Goal: Communication & Community: Answer question/provide support

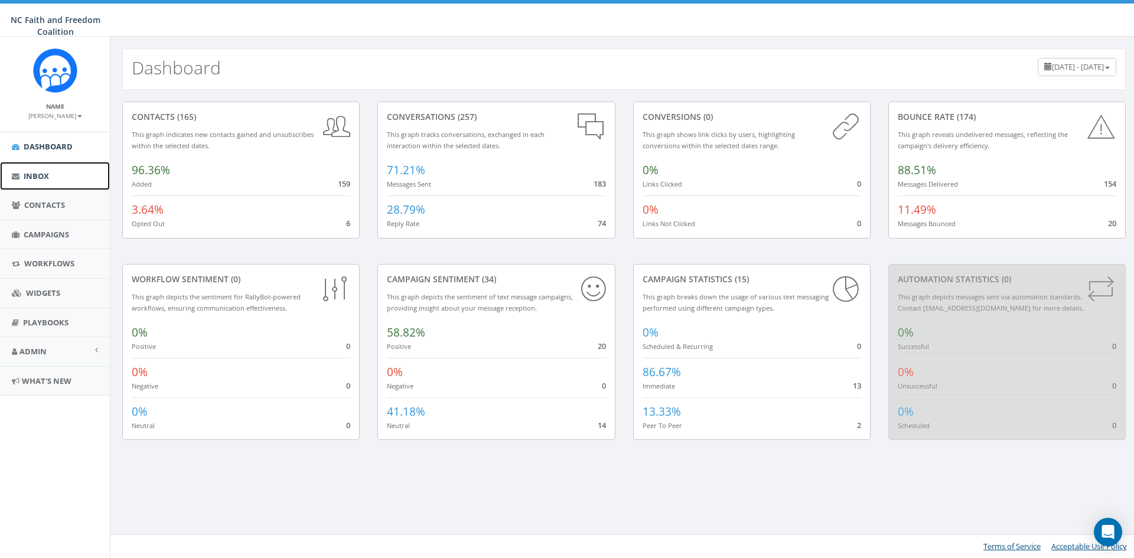
click at [48, 175] on span "Inbox" at bounding box center [36, 176] width 25 height 11
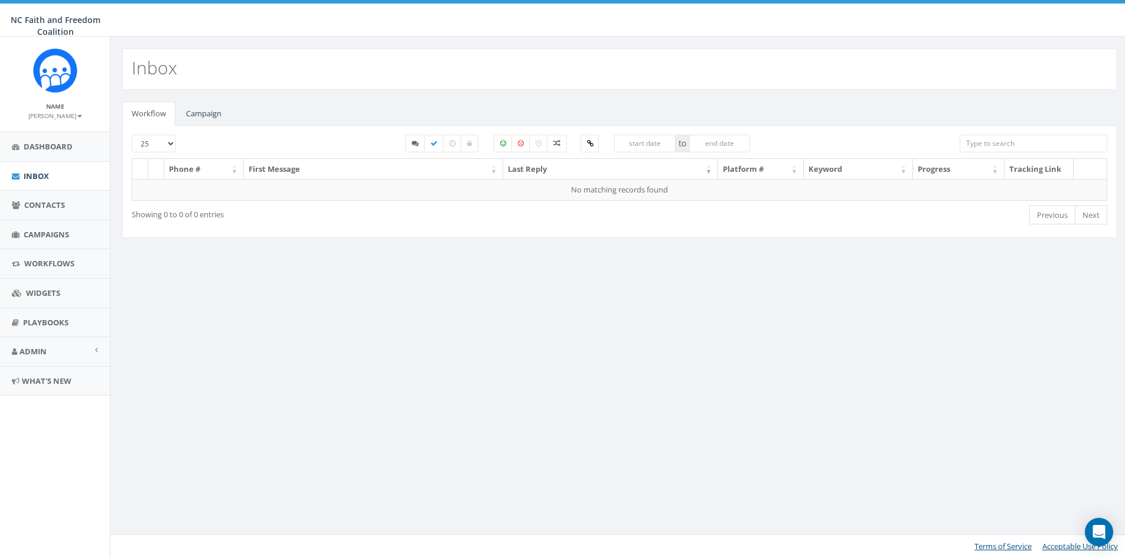
select select
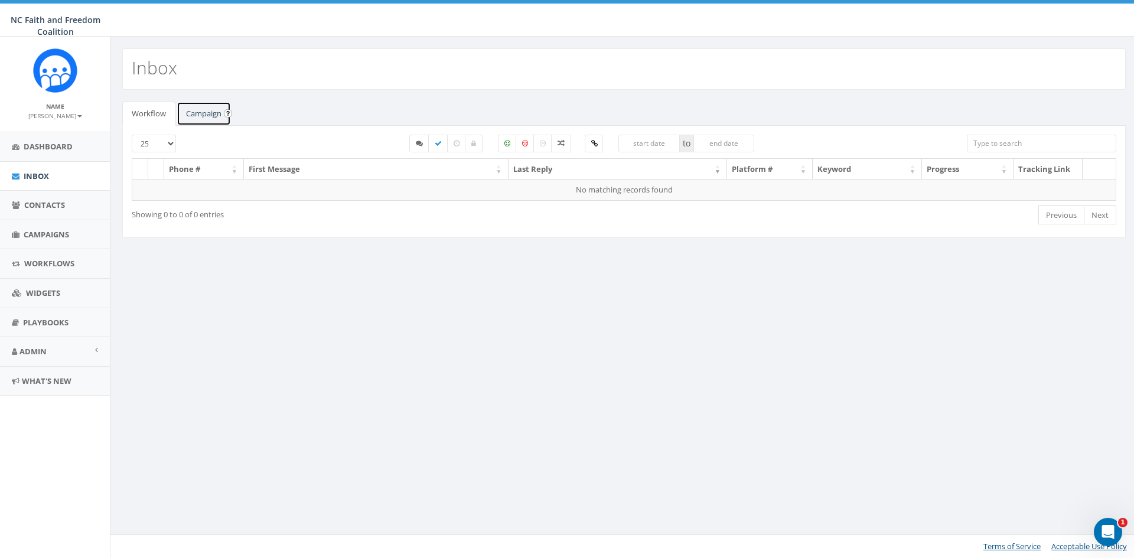
click at [217, 110] on link "Campaign" at bounding box center [204, 114] width 54 height 24
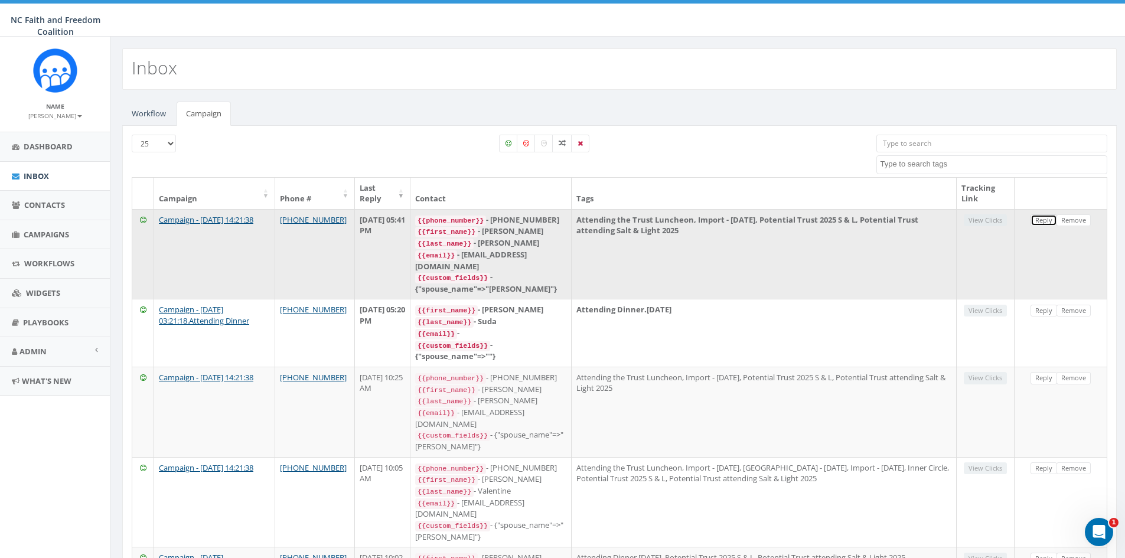
click at [1043, 223] on link "Reply" at bounding box center [1043, 220] width 27 height 12
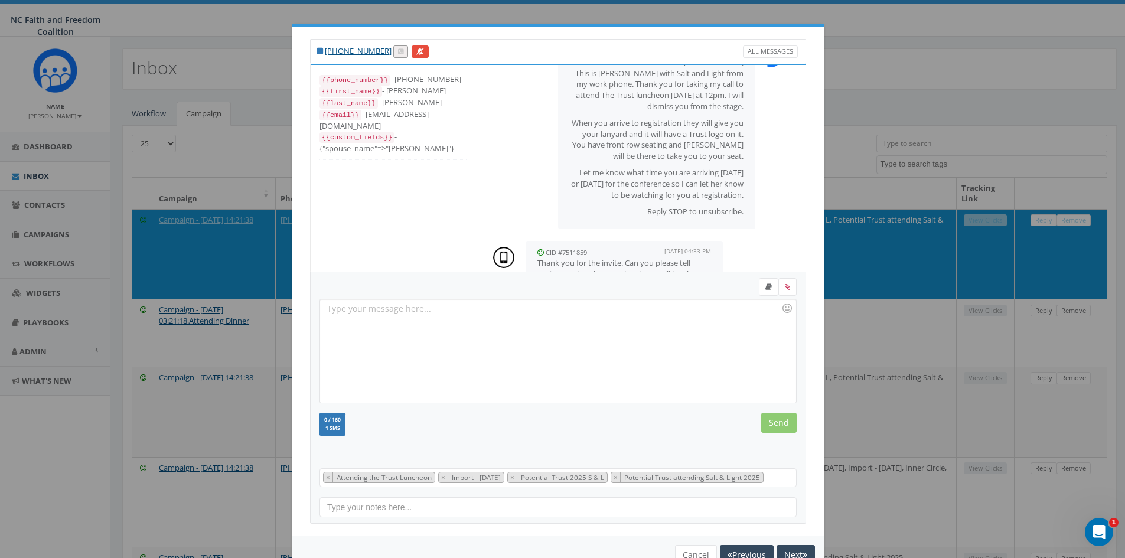
scroll to position [59, 0]
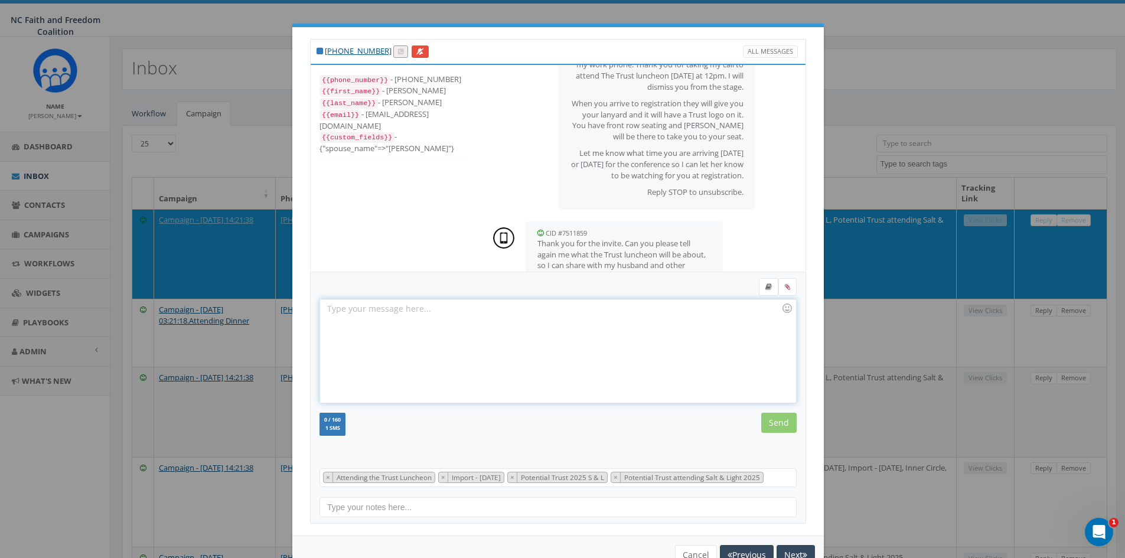
click at [357, 316] on div at bounding box center [557, 350] width 475 height 103
click at [324, 309] on div "If you need anything during the conference please text [PERSON_NAME] at [PHONE_…" at bounding box center [557, 350] width 475 height 103
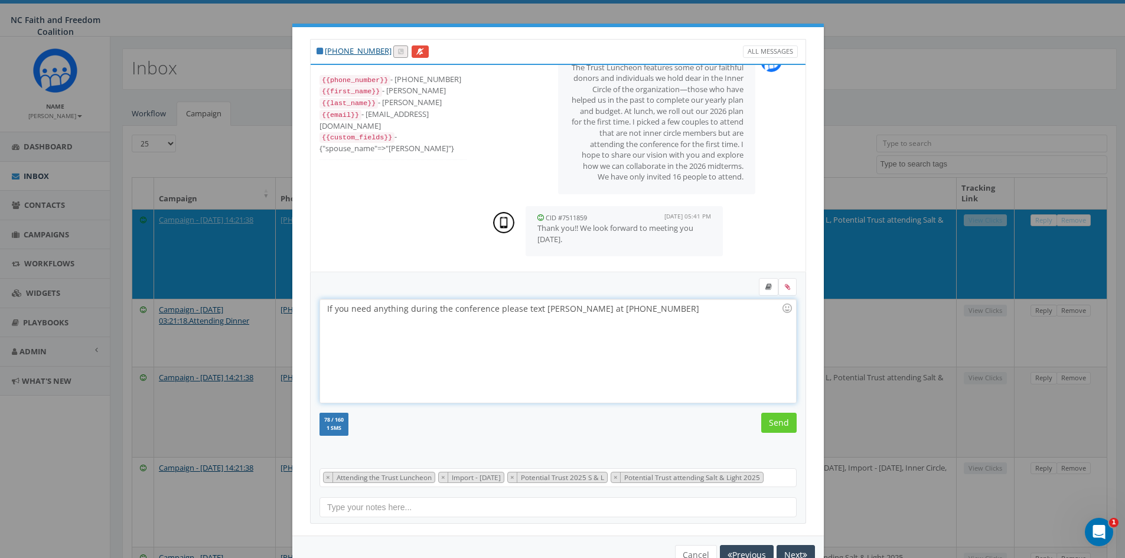
scroll to position [369, 0]
click at [323, 307] on div "If you need anything during the conference please text [PERSON_NAME] at [PHONE_…" at bounding box center [557, 350] width 475 height 103
click at [321, 325] on div "If you need anything during the conference please text [PERSON_NAME] at [PHONE_…" at bounding box center [557, 350] width 475 height 103
click at [632, 310] on div "If you need anything during the conference please text [PERSON_NAME] at [PHONE_…" at bounding box center [557, 350] width 475 height 103
click at [639, 307] on div "If you need anything during the conference please text [PERSON_NAME] at [PHONE_…" at bounding box center [557, 350] width 475 height 103
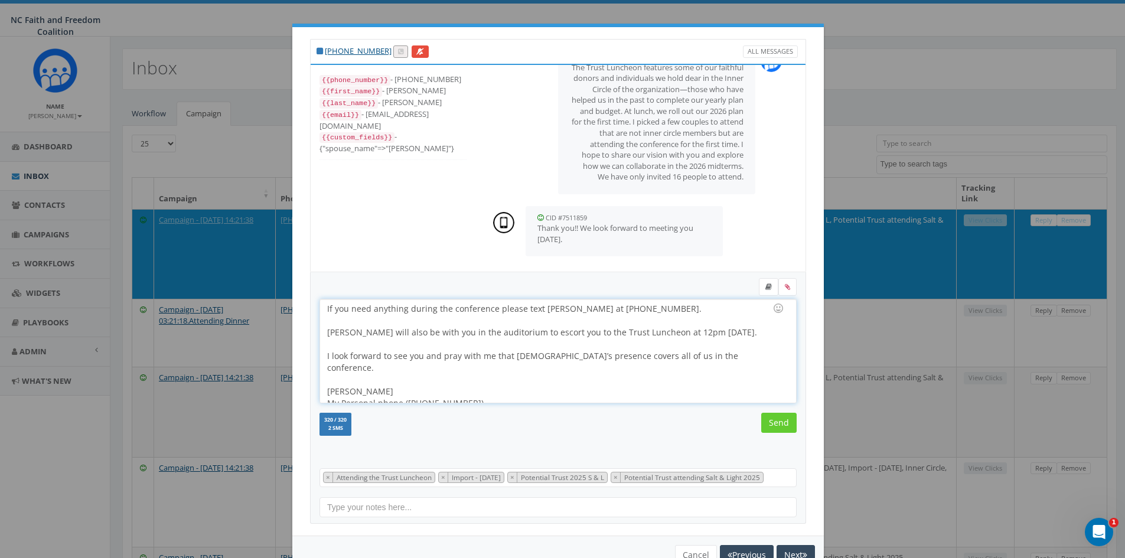
click at [401, 357] on div "[PERSON_NAME] will also be with you in the auditorium to escort you to the Trus…" at bounding box center [554, 373] width 454 height 94
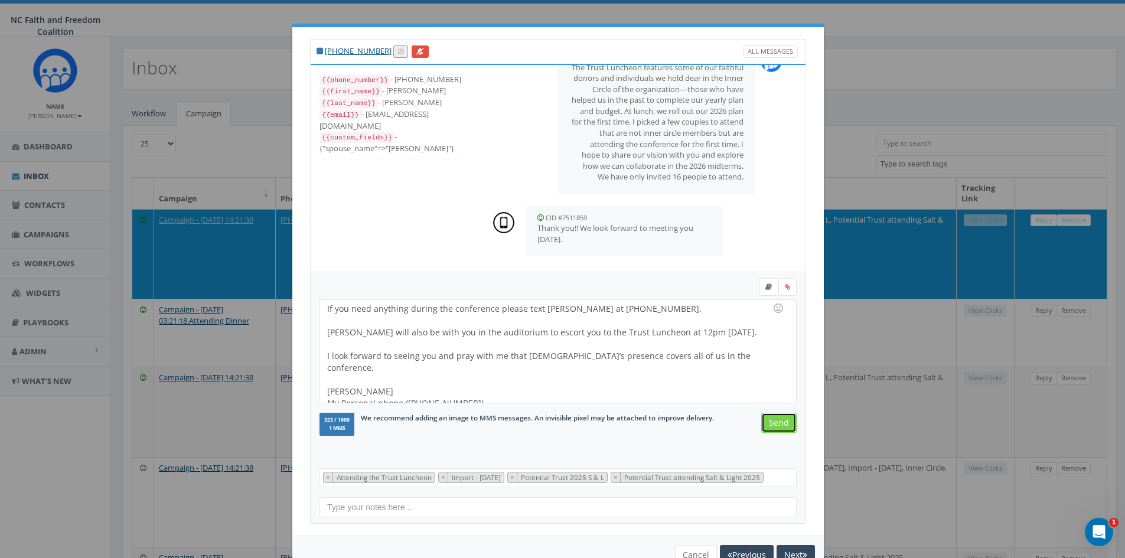
click at [765, 419] on input "Send" at bounding box center [778, 423] width 35 height 20
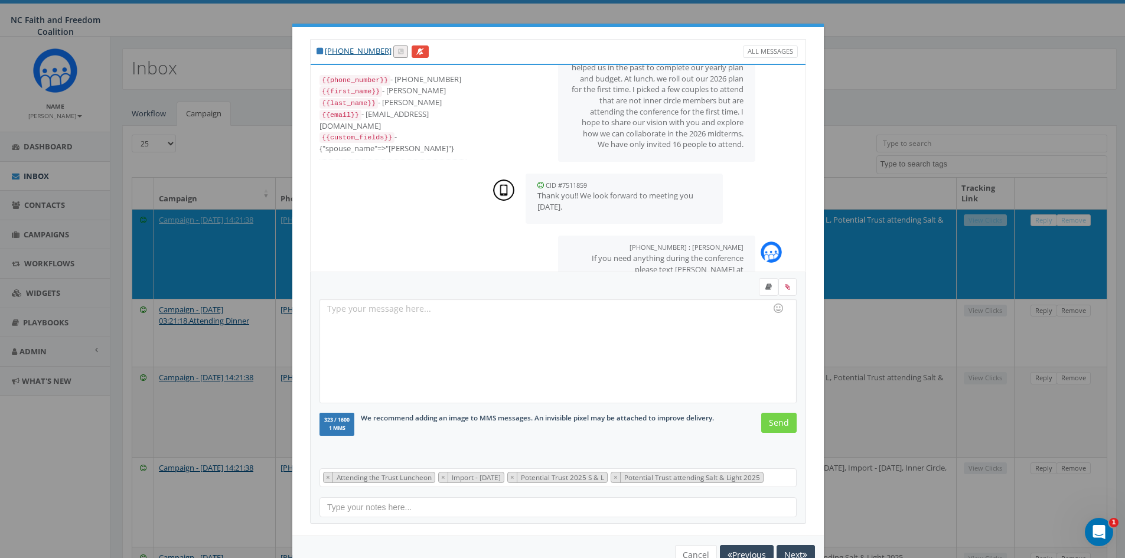
scroll to position [537, 0]
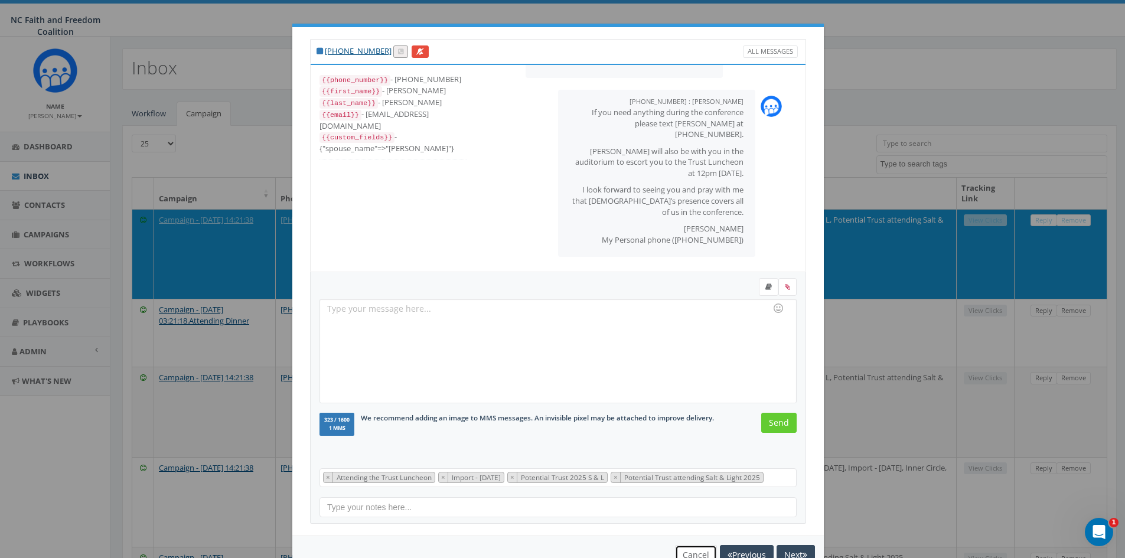
click at [698, 552] on button "Cancel" at bounding box center [696, 555] width 42 height 20
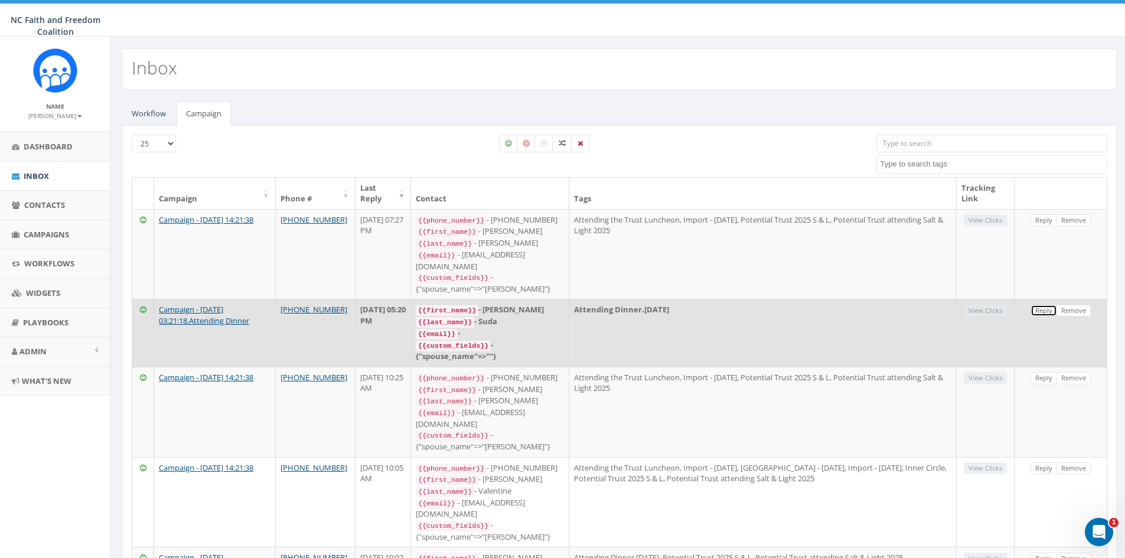
click at [1044, 305] on link "Reply" at bounding box center [1043, 311] width 27 height 12
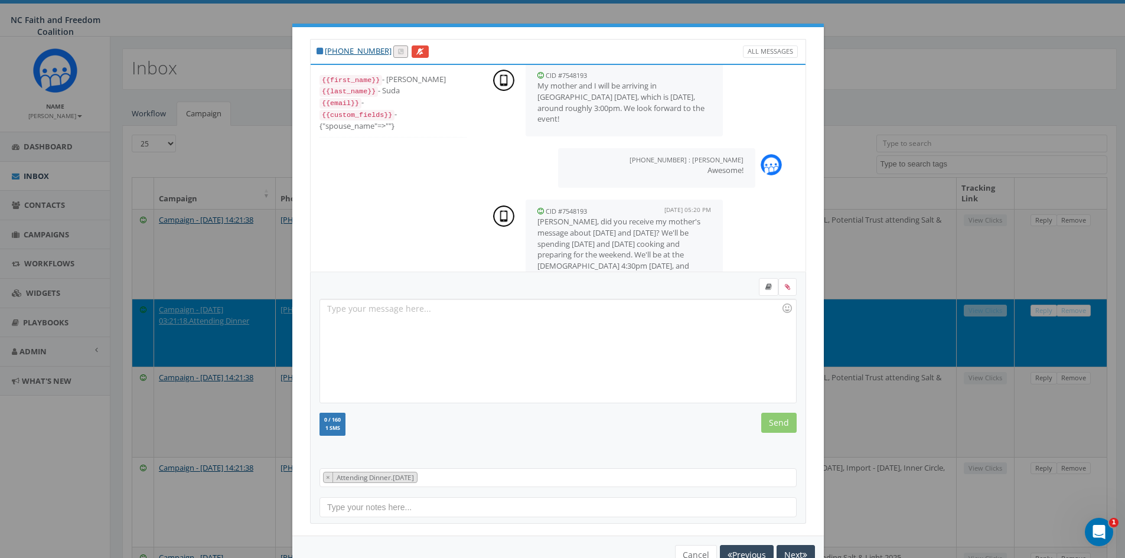
scroll to position [325, 0]
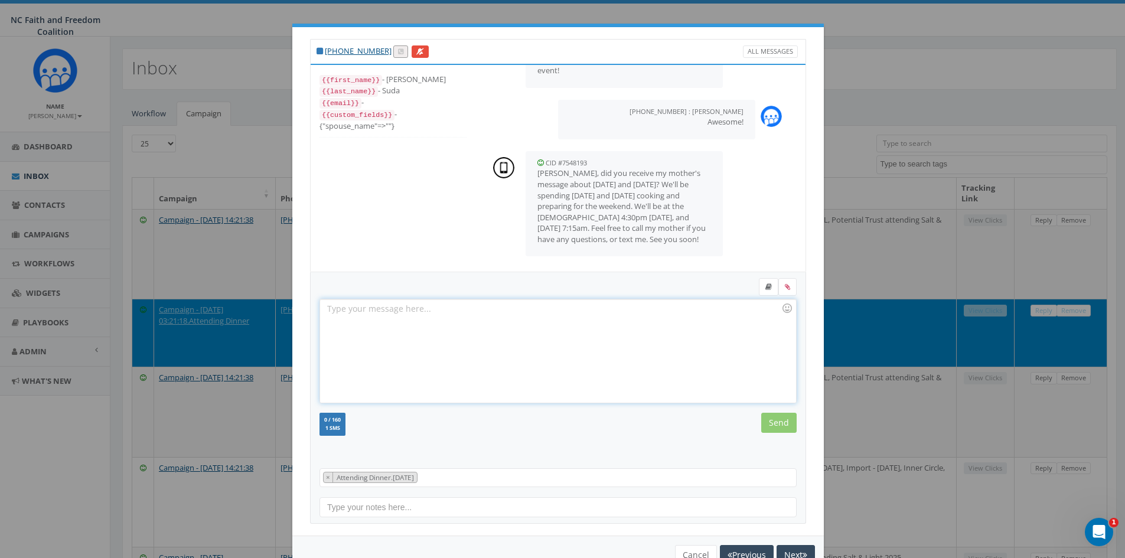
click at [330, 310] on div at bounding box center [557, 350] width 475 height 103
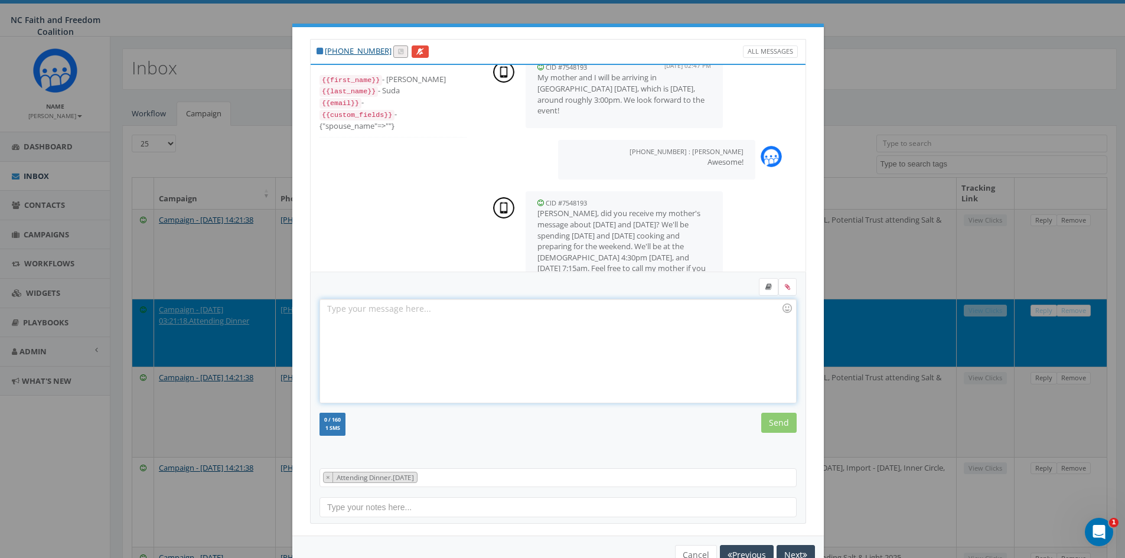
scroll to position [295, 0]
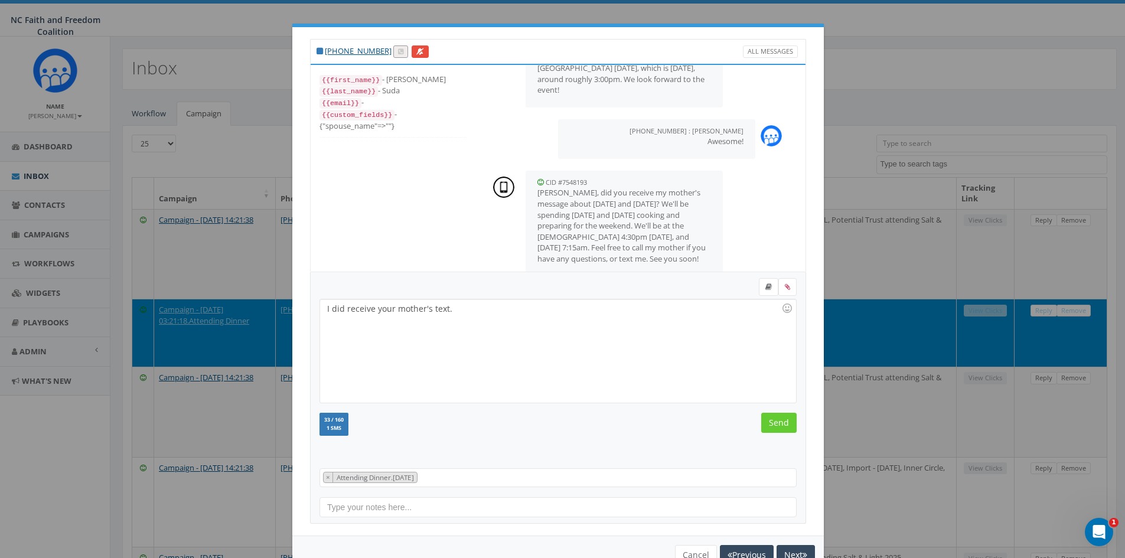
click at [327, 334] on div at bounding box center [554, 327] width 454 height 24
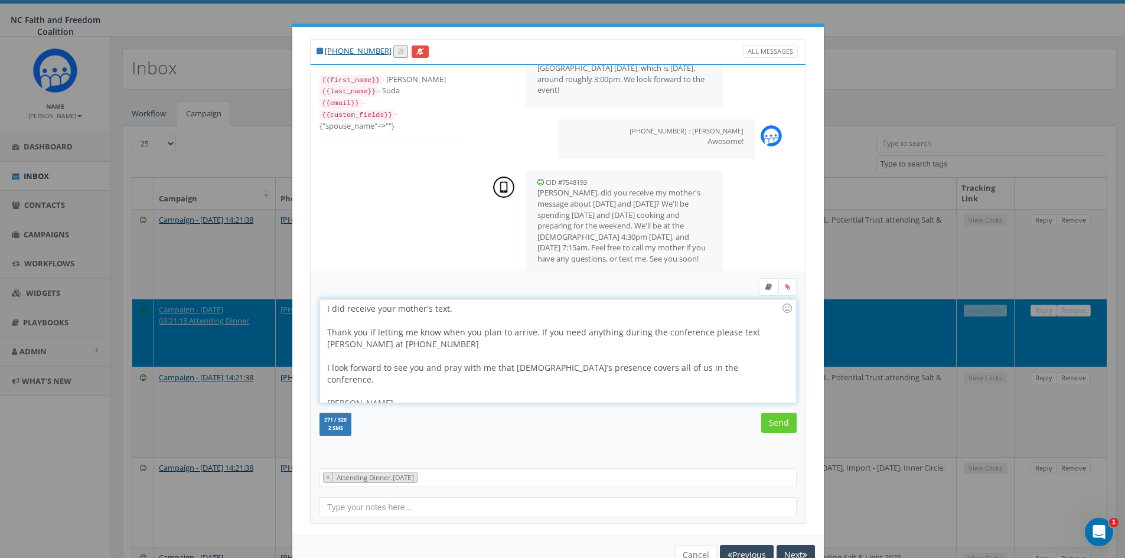
click at [401, 368] on div "Thank you if letting me know when you plan to arrive. If you need anything duri…" at bounding box center [554, 362] width 454 height 94
click at [767, 426] on input "Send" at bounding box center [778, 423] width 35 height 20
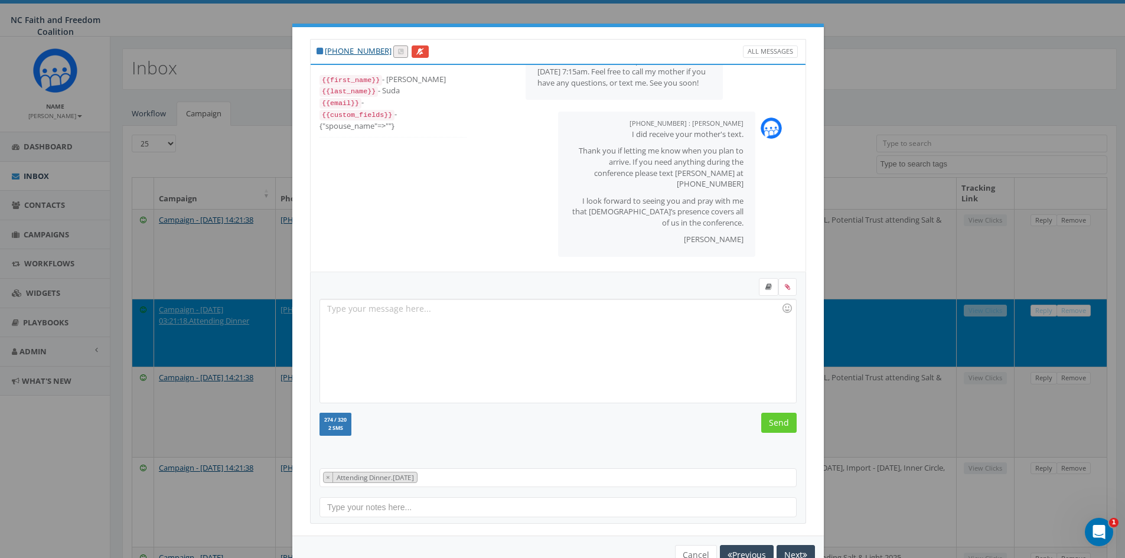
scroll to position [482, 0]
click at [693, 553] on button "Cancel" at bounding box center [696, 555] width 42 height 20
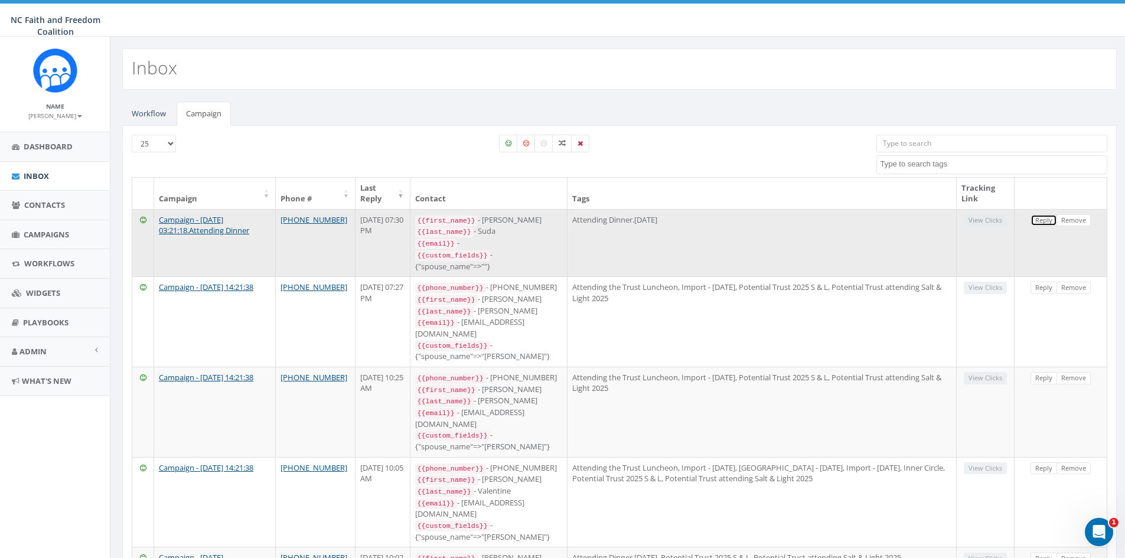
click at [1053, 219] on link "Reply" at bounding box center [1043, 220] width 27 height 12
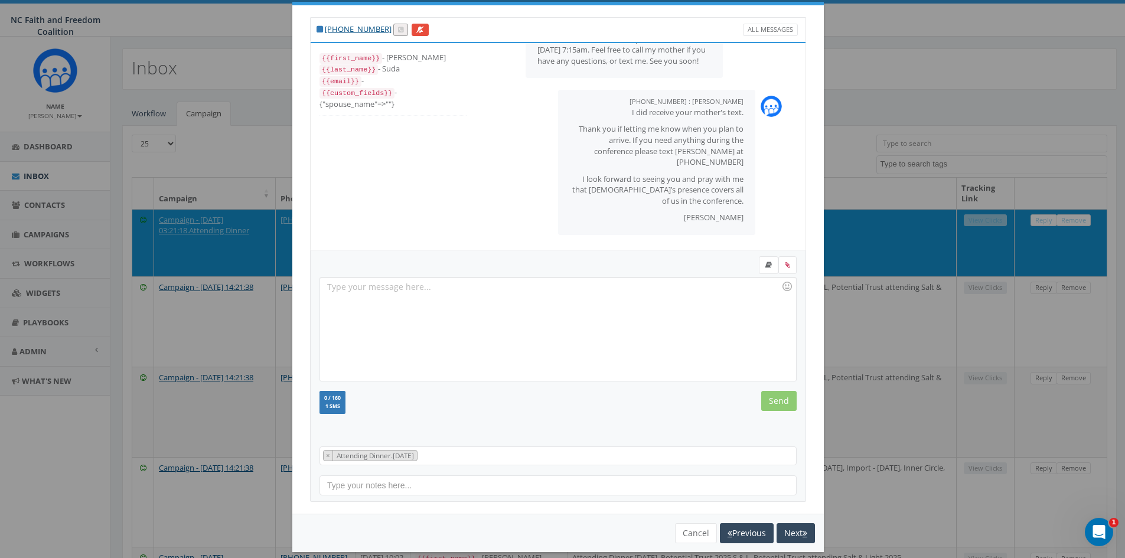
scroll to position [34, 0]
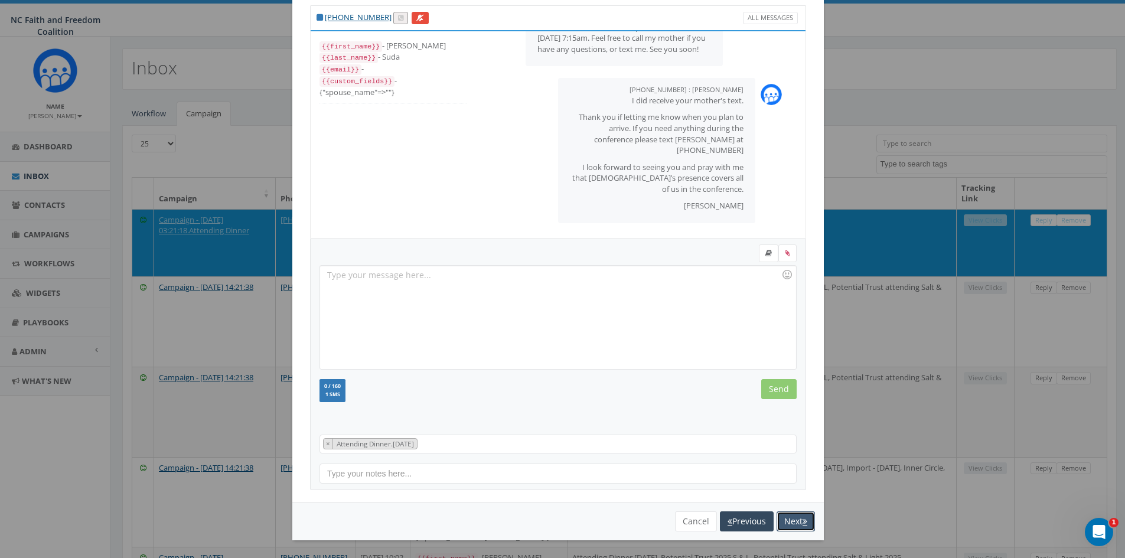
click at [790, 524] on button "Next" at bounding box center [795, 521] width 38 height 20
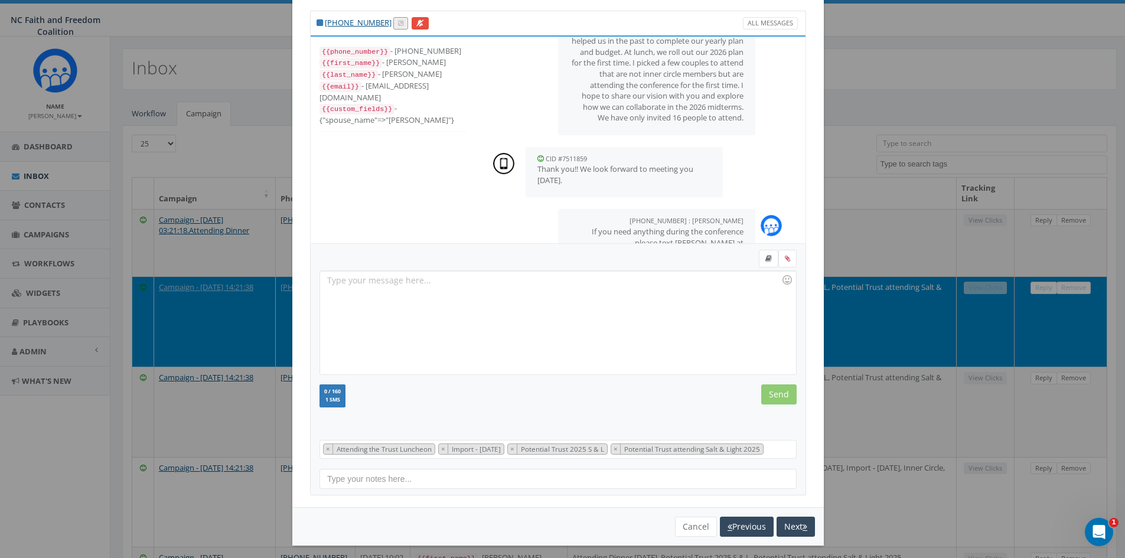
scroll to position [537, 0]
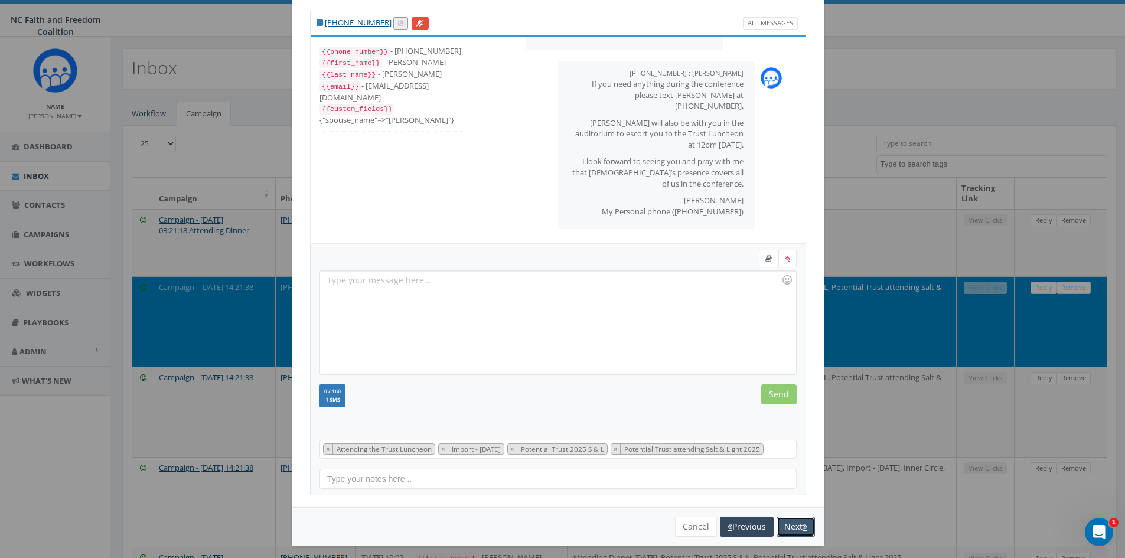
click at [782, 531] on button "Next" at bounding box center [795, 527] width 38 height 20
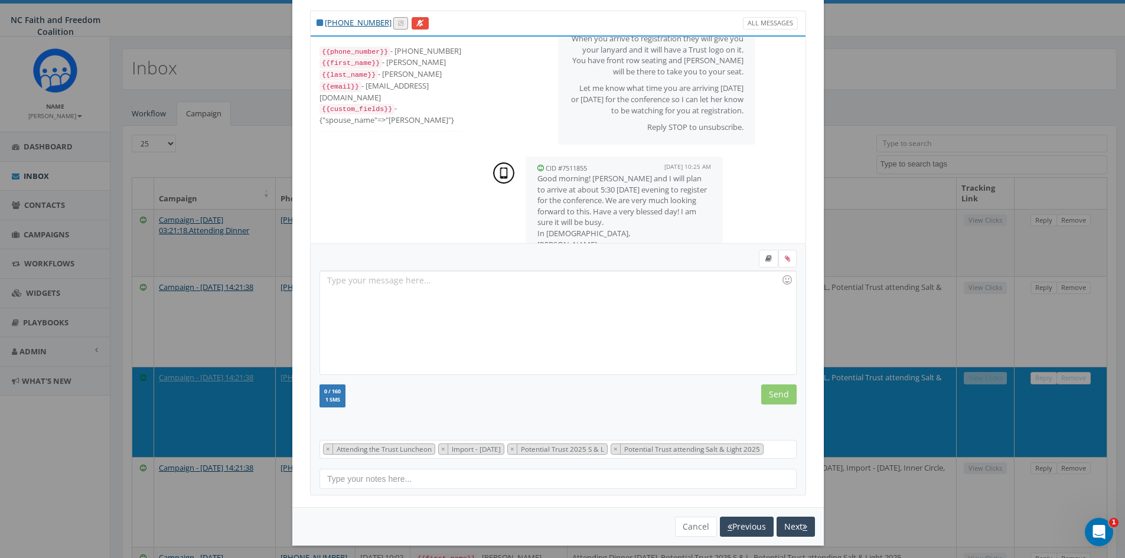
scroll to position [118, 0]
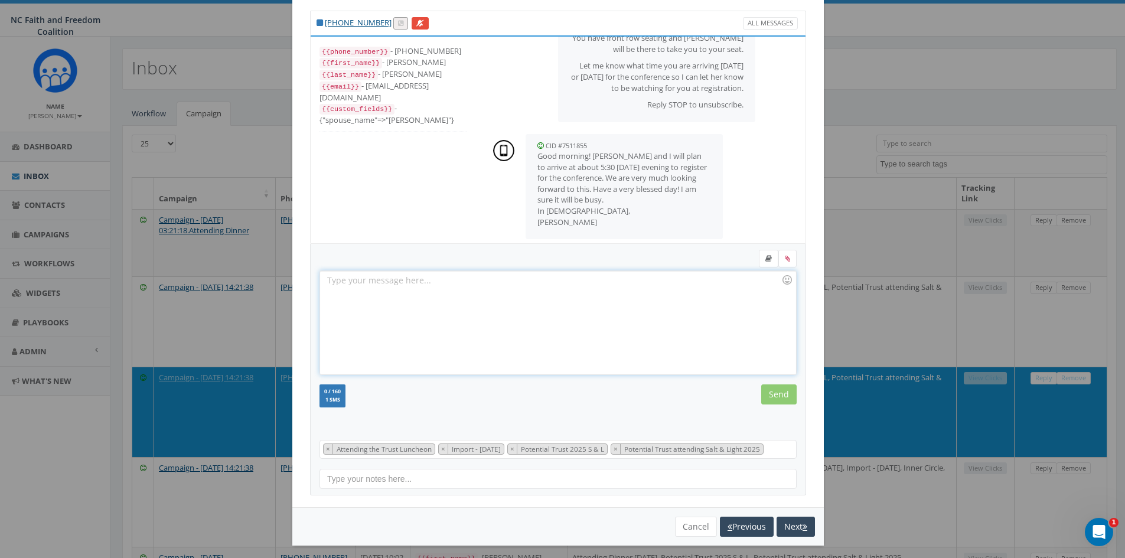
click at [359, 285] on div at bounding box center [557, 322] width 475 height 103
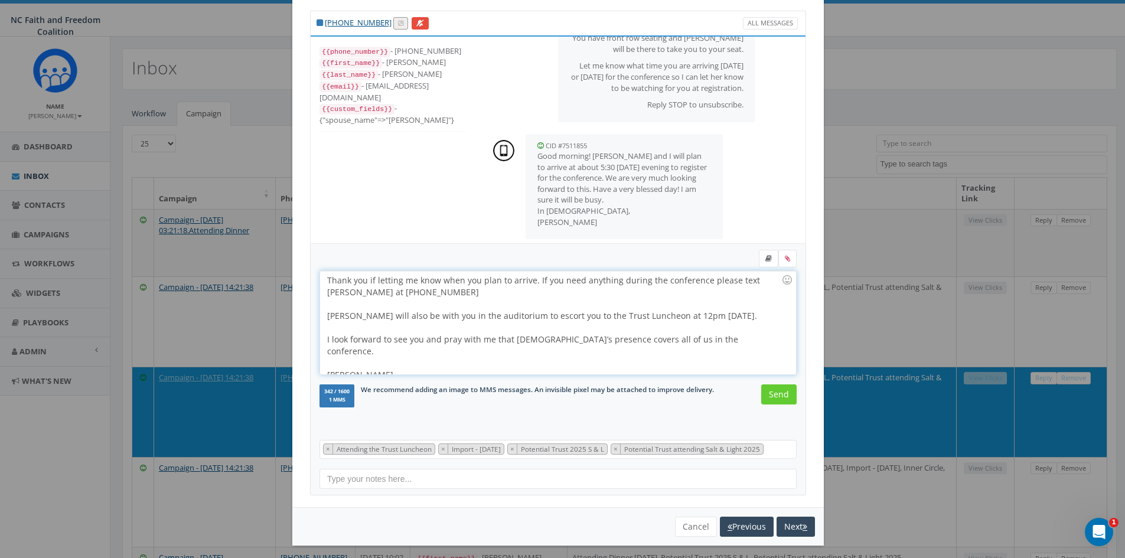
click at [370, 280] on div "Thank you if letting me know when you plan to arrive. If you need anything duri…" at bounding box center [557, 322] width 475 height 103
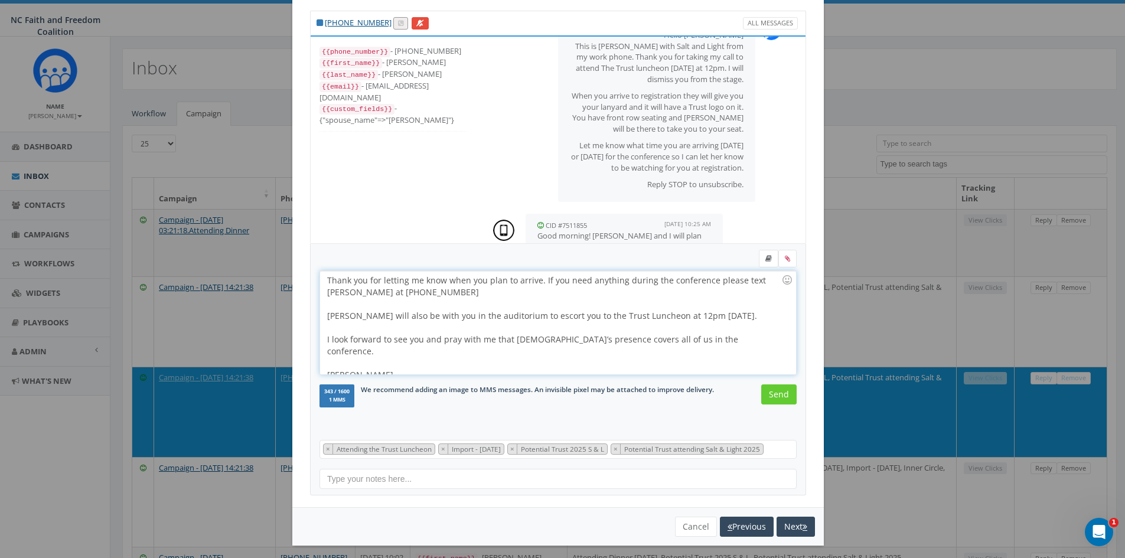
scroll to position [59, 0]
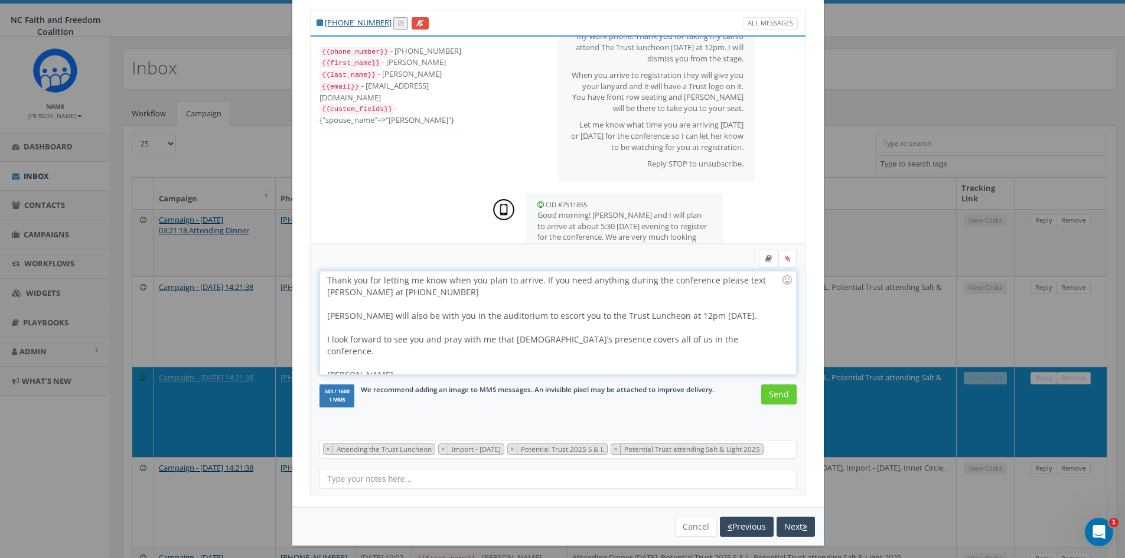
click at [400, 339] on div "Thank you for letting me know when you plan to arrive. If you need anything dur…" at bounding box center [557, 322] width 475 height 103
click at [770, 397] on input "Send" at bounding box center [778, 394] width 35 height 20
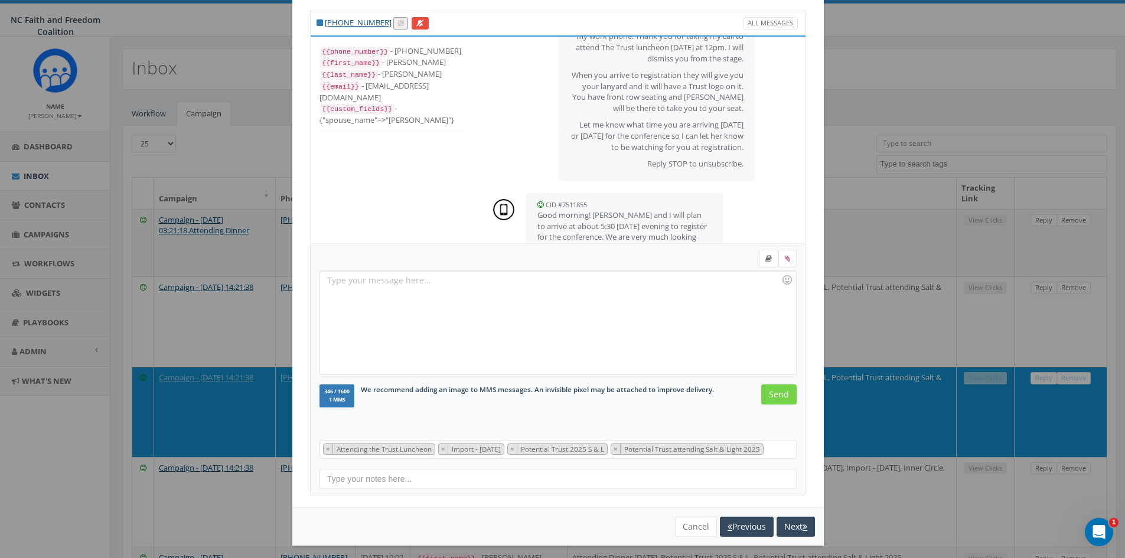
scroll to position [329, 0]
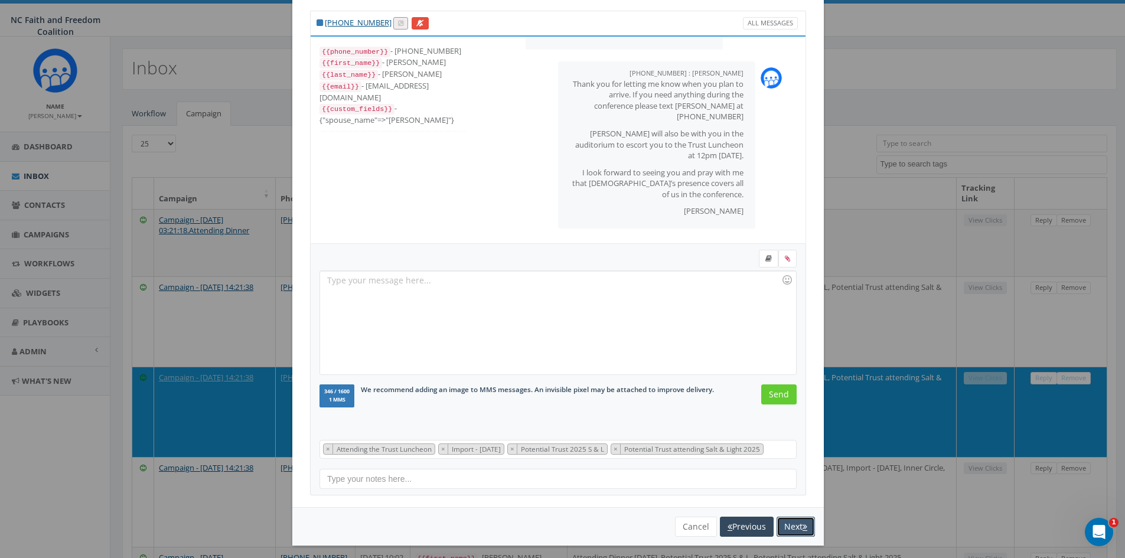
click at [785, 521] on button "Next" at bounding box center [795, 527] width 38 height 20
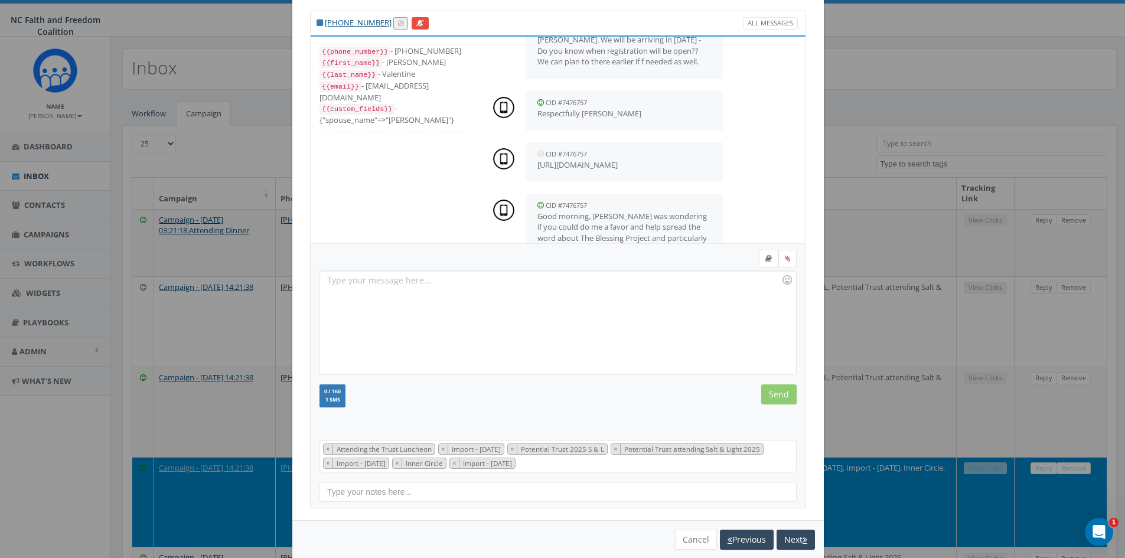
scroll to position [499, 0]
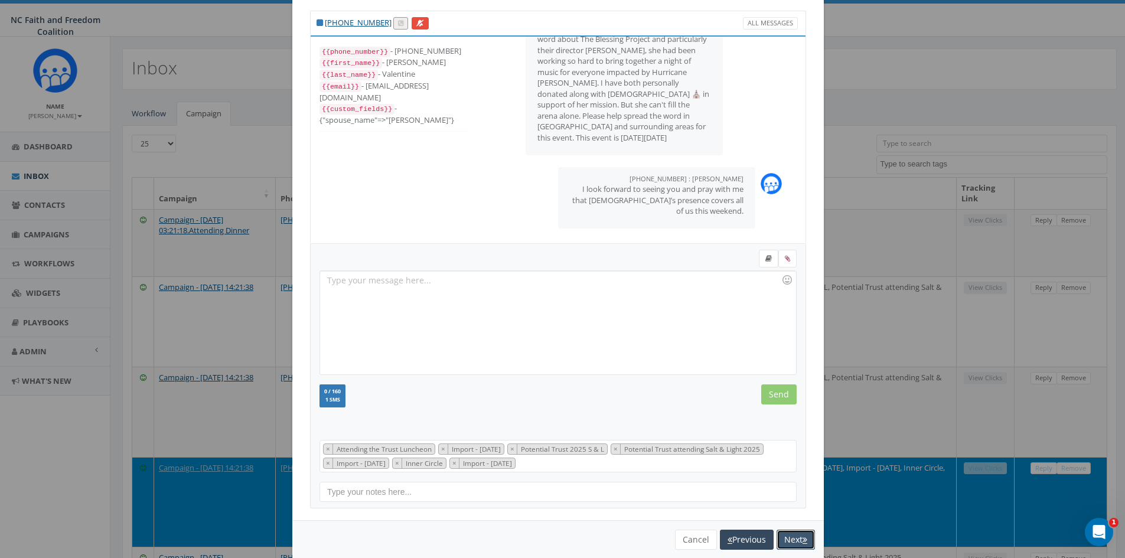
click at [785, 541] on button "Next" at bounding box center [795, 540] width 38 height 20
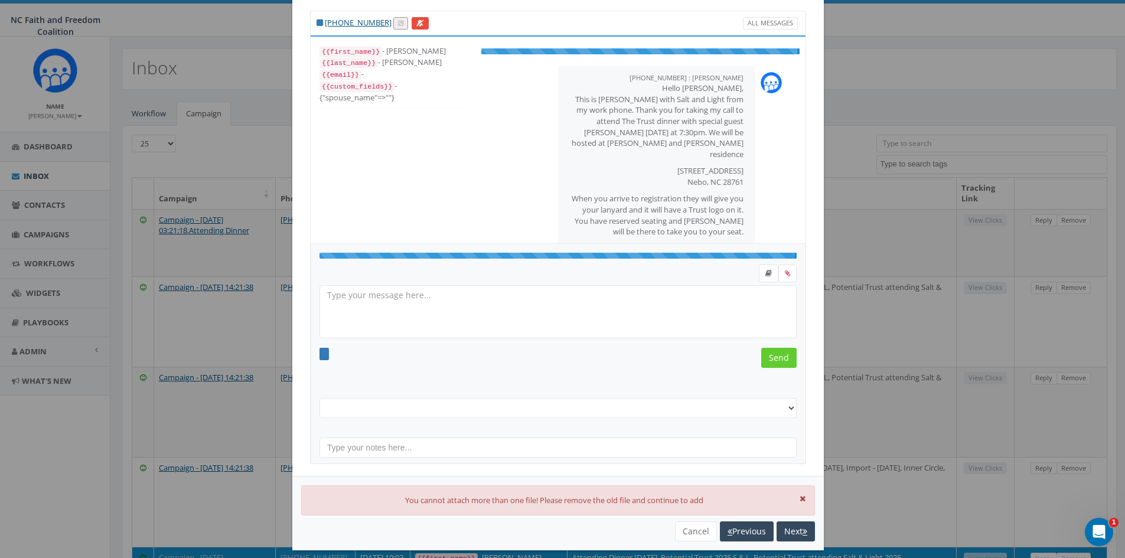
scroll to position [24, 0]
select select "Attending Dinner.[DATE]"
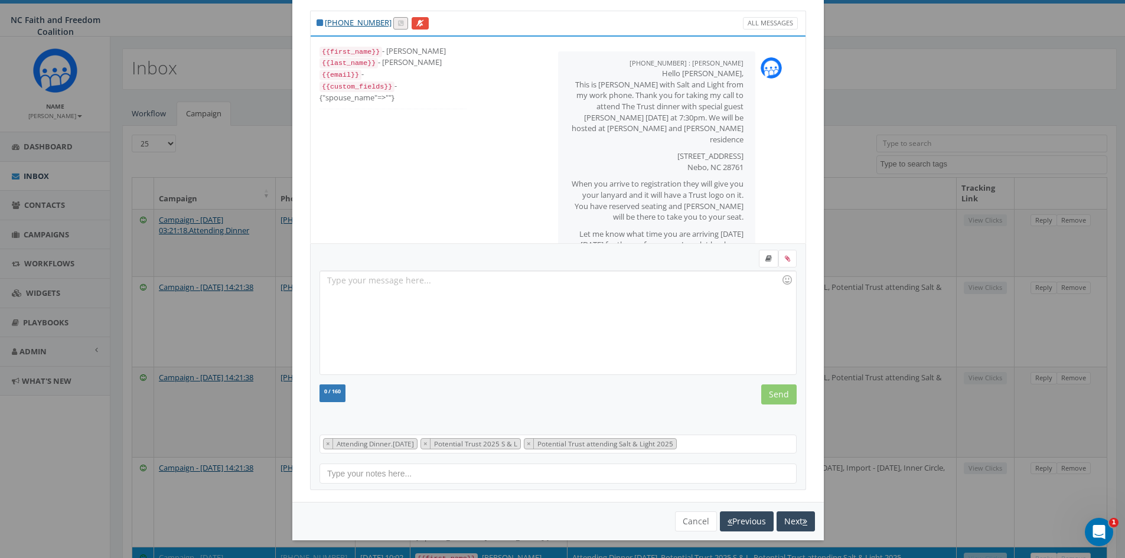
scroll to position [322, 0]
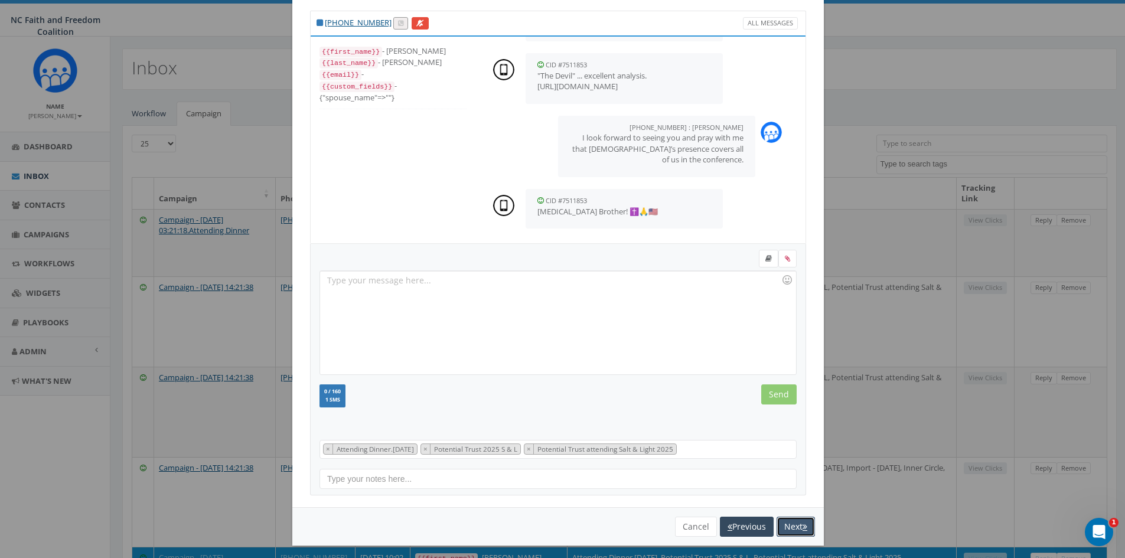
click at [790, 529] on button "Next" at bounding box center [795, 527] width 38 height 20
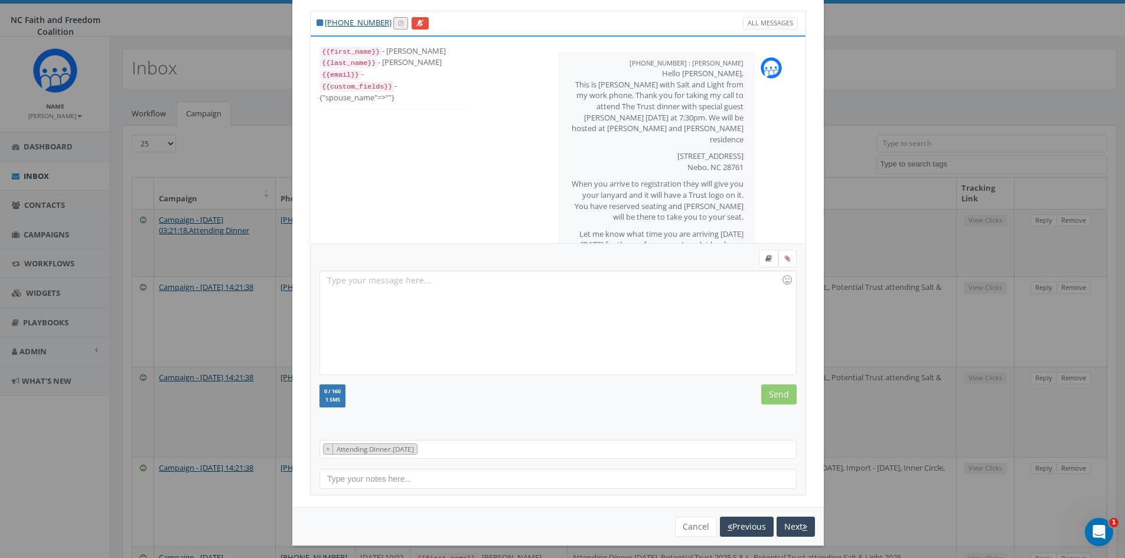
scroll to position [208, 0]
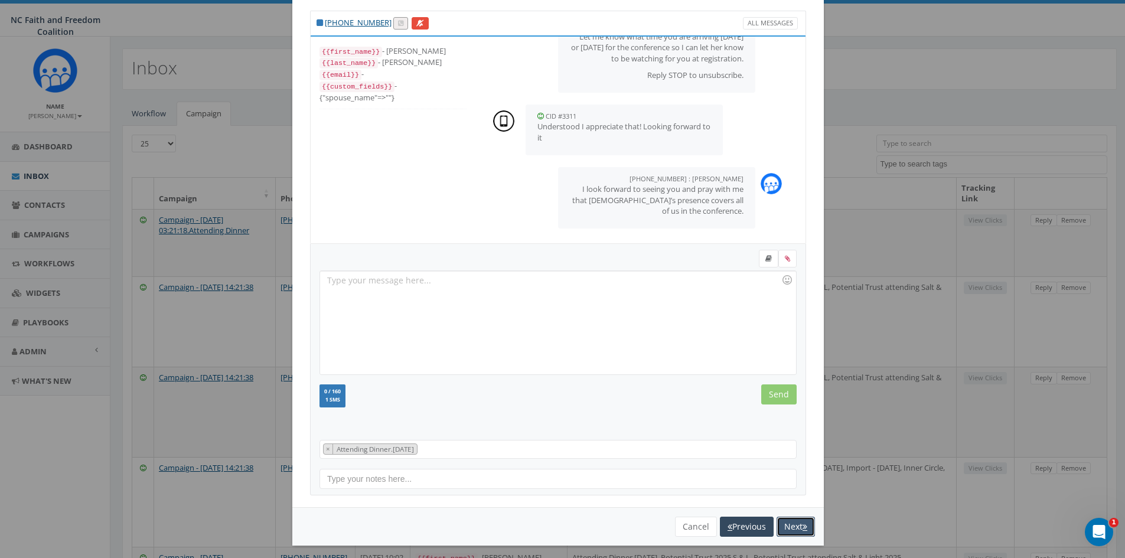
click at [788, 527] on button "Next" at bounding box center [795, 527] width 38 height 20
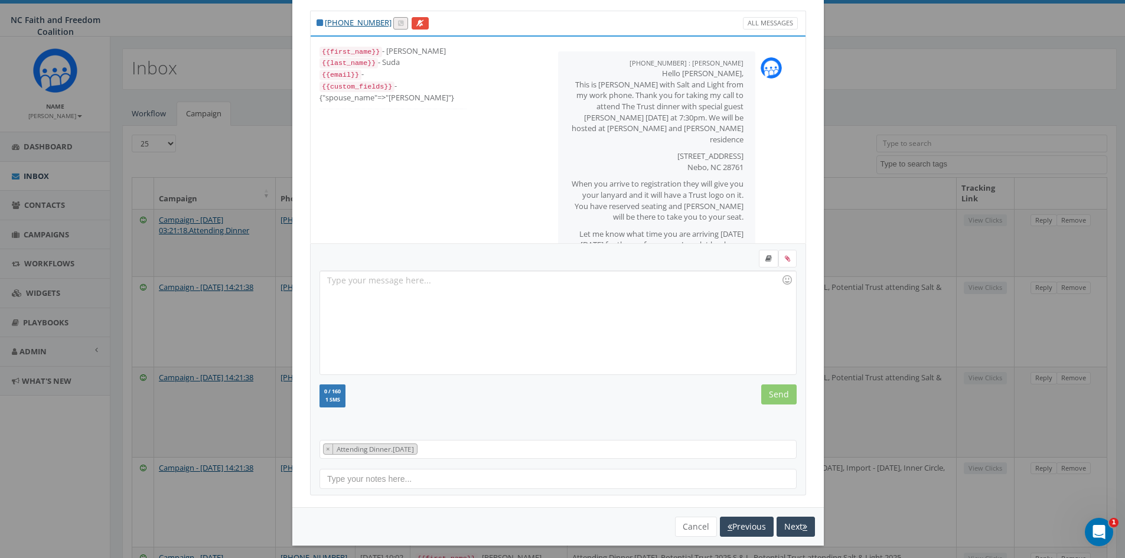
scroll to position [325, 0]
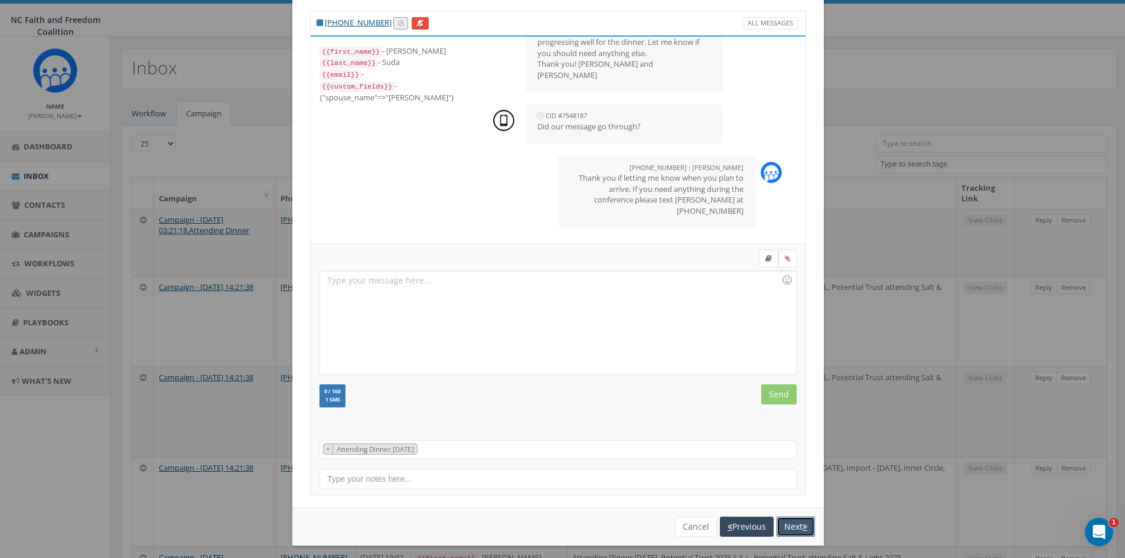
click at [786, 522] on button "Next" at bounding box center [795, 527] width 38 height 20
select select
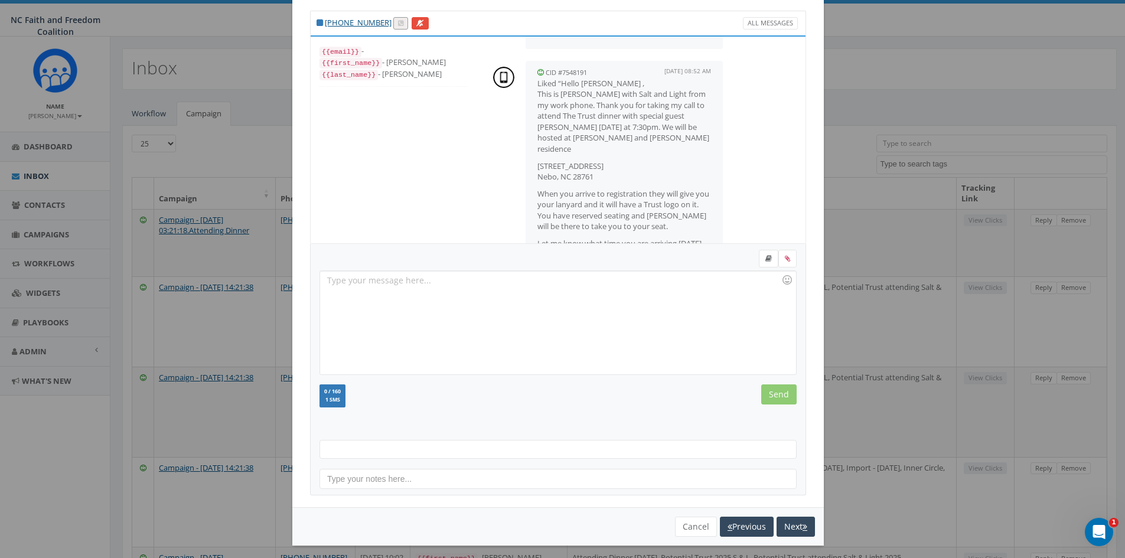
scroll to position [385, 0]
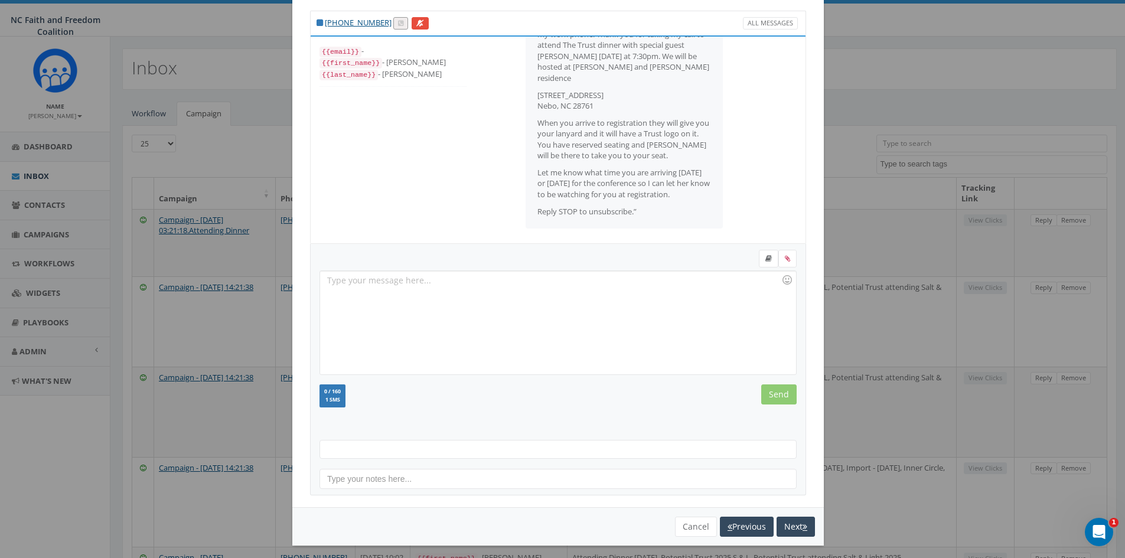
click at [339, 282] on div at bounding box center [557, 322] width 475 height 103
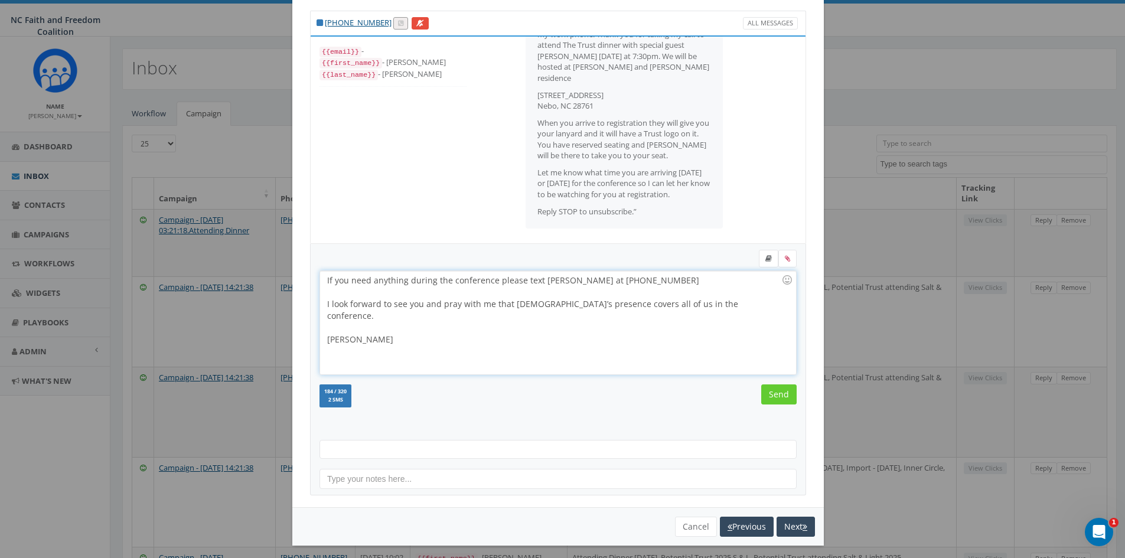
scroll to position [34, 0]
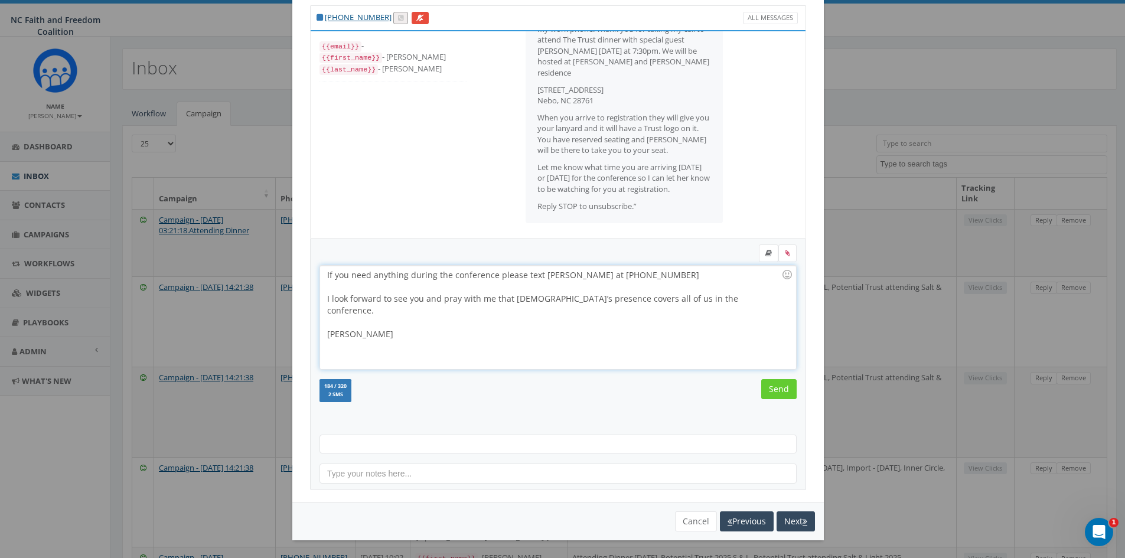
click at [401, 299] on div "If you need anything during the conference please text [PERSON_NAME] at [PHONE_…" at bounding box center [557, 317] width 475 height 103
click at [769, 399] on input "Send" at bounding box center [778, 389] width 35 height 20
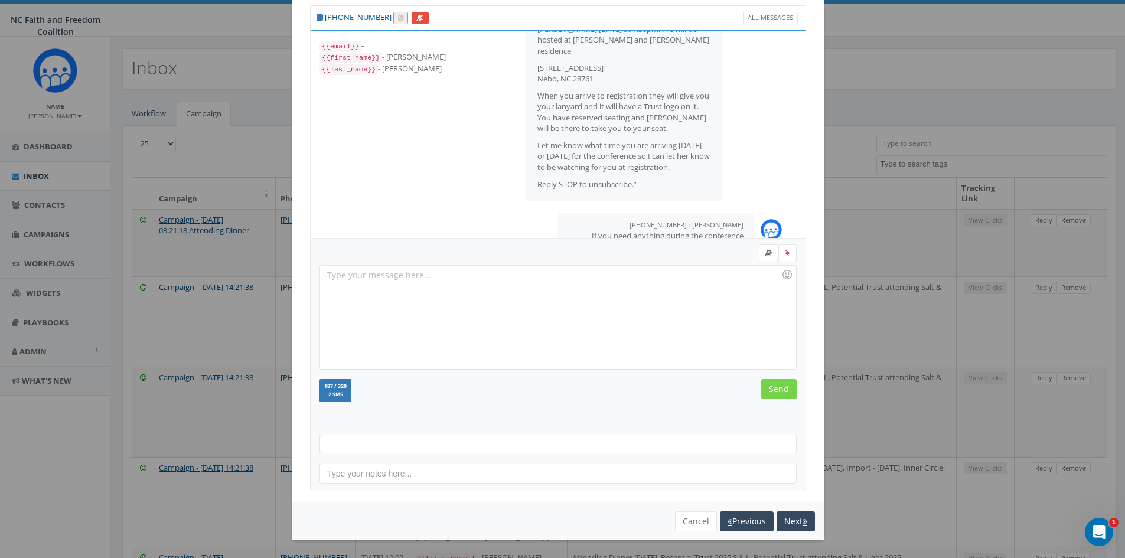
scroll to position [503, 0]
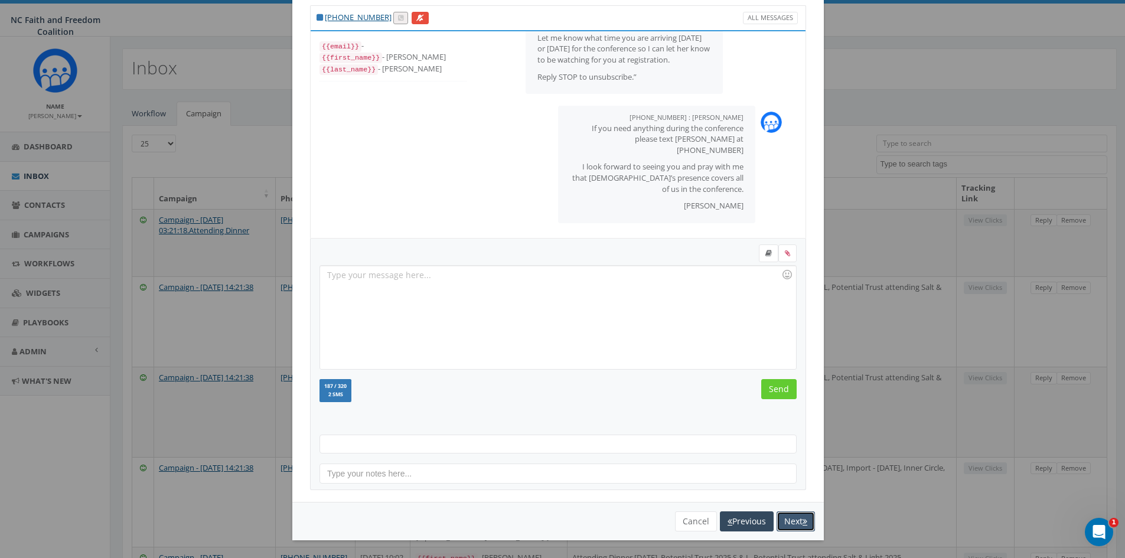
click at [802, 524] on icon "button" at bounding box center [804, 521] width 5 height 8
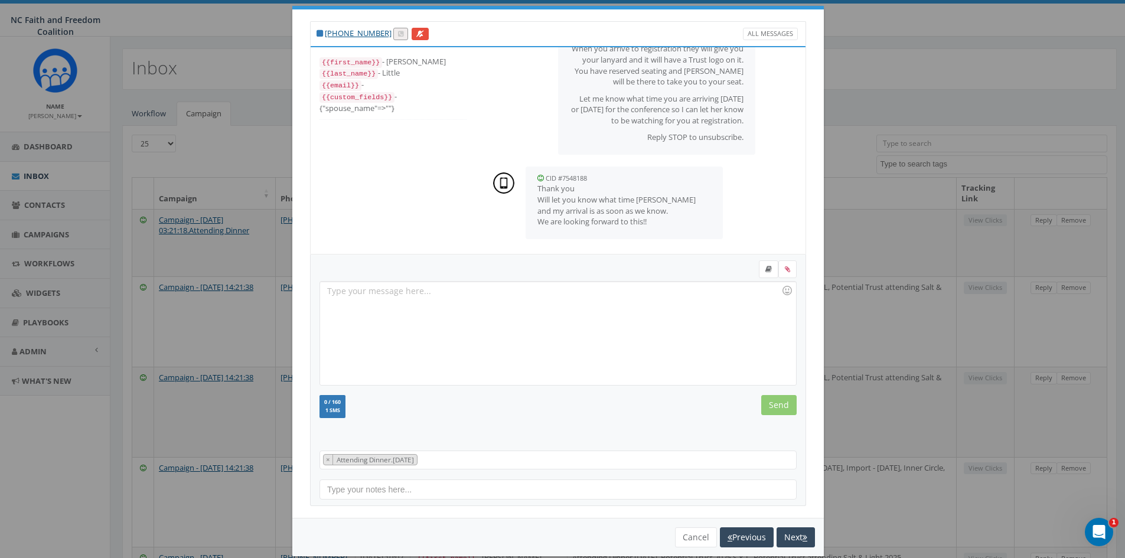
scroll to position [34, 0]
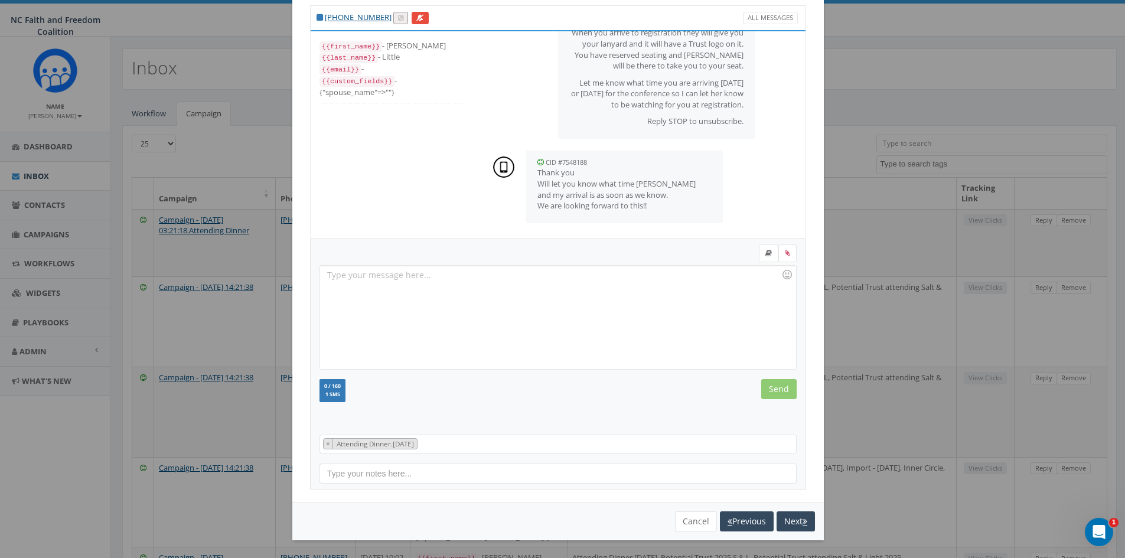
click at [327, 281] on div at bounding box center [557, 317] width 475 height 103
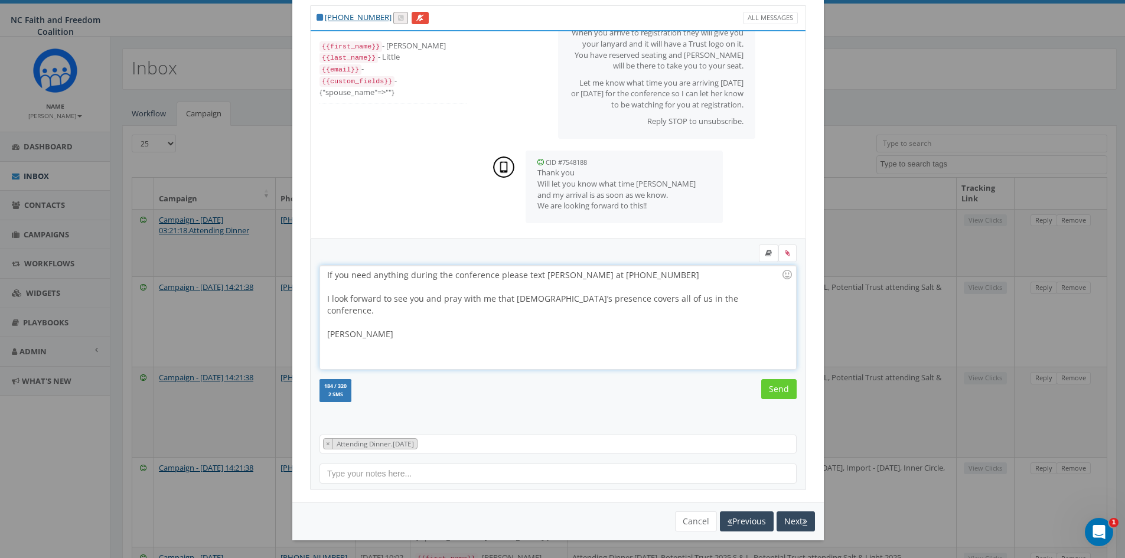
click at [402, 298] on div "If you need anything during the conference please text [PERSON_NAME] at [PHONE_…" at bounding box center [557, 317] width 475 height 103
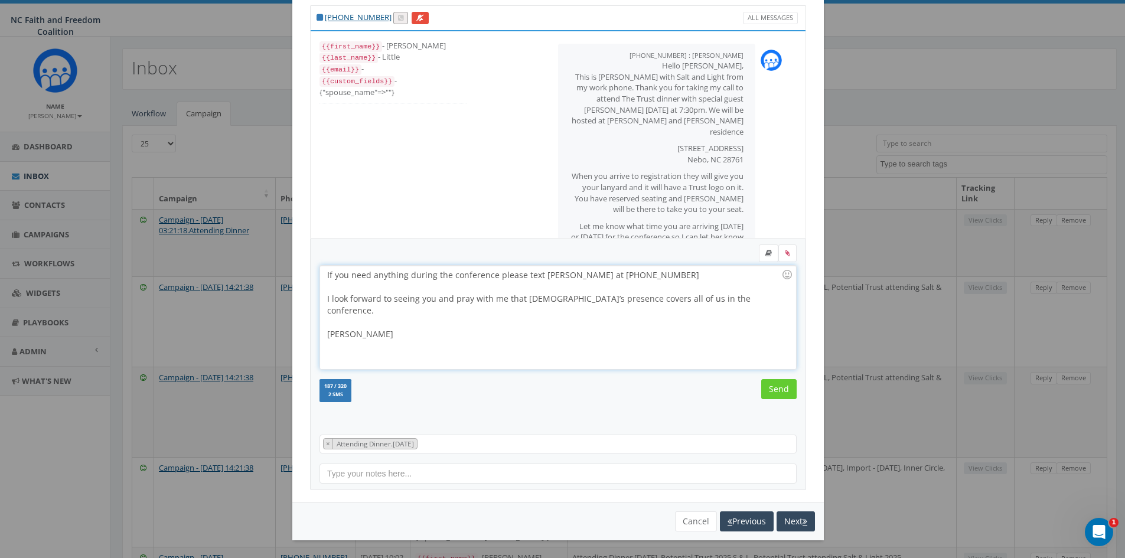
scroll to position [0, 0]
click at [786, 391] on input "Send" at bounding box center [778, 389] width 35 height 20
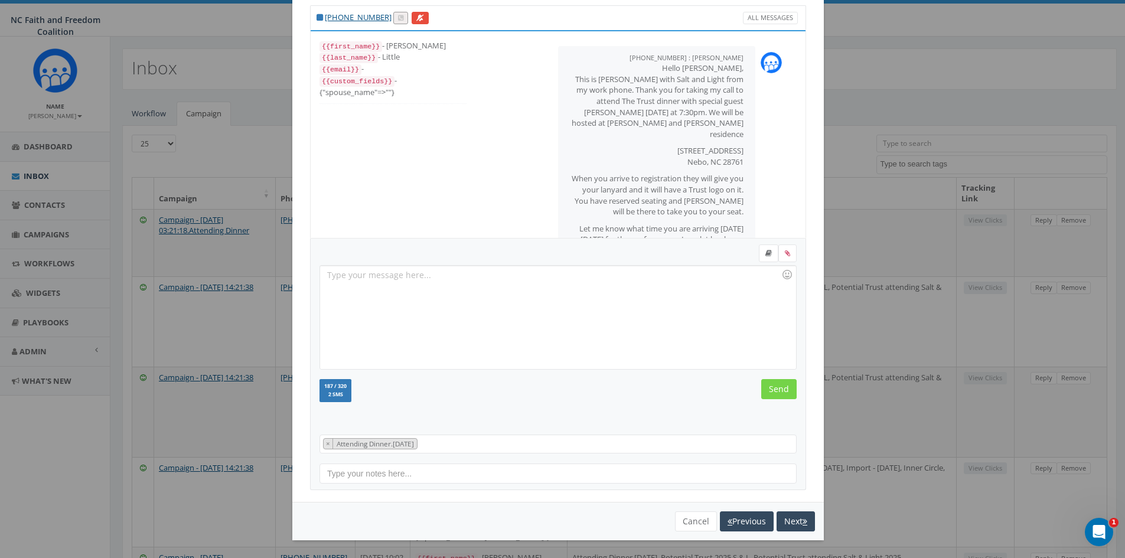
scroll to position [275, 0]
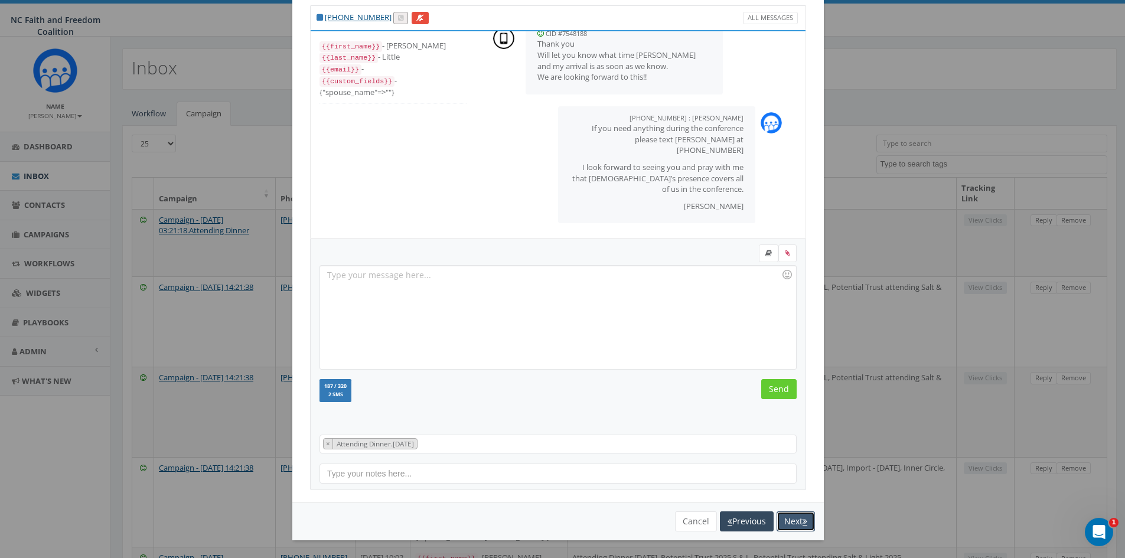
click at [789, 522] on button "Next" at bounding box center [795, 521] width 38 height 20
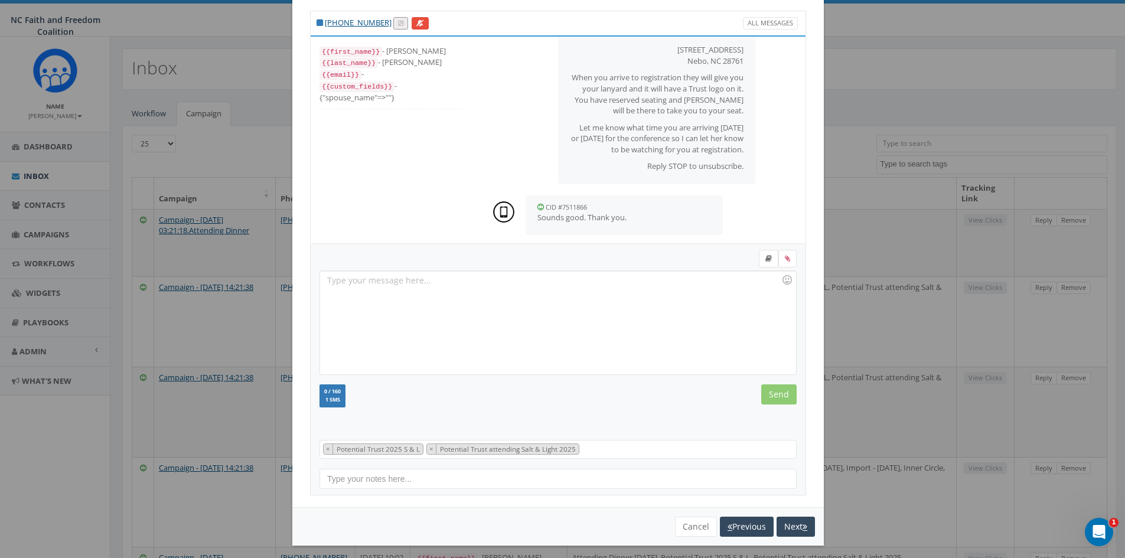
scroll to position [124, 0]
click at [373, 286] on div at bounding box center [557, 322] width 475 height 103
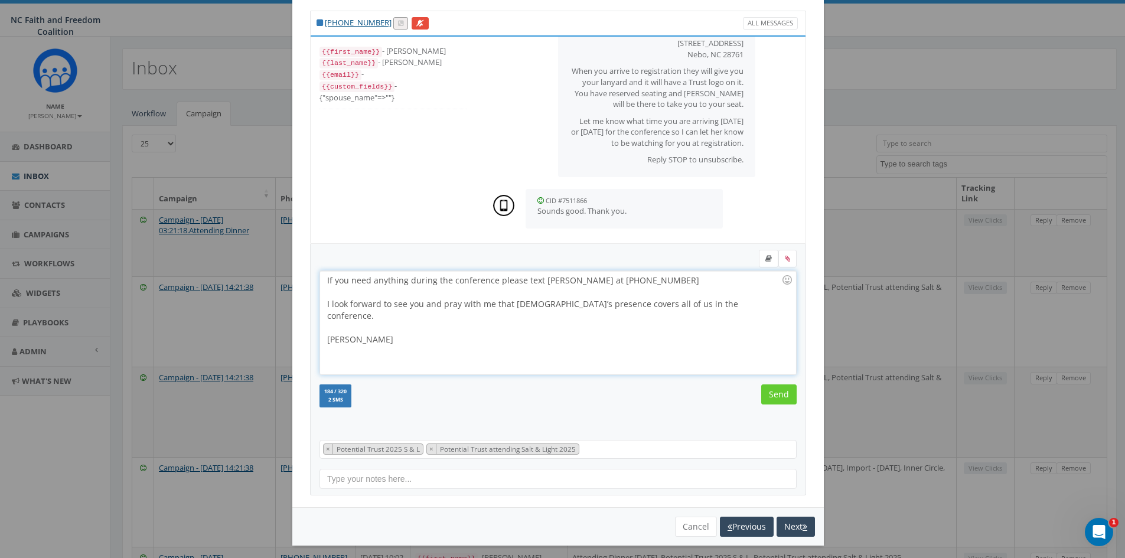
click at [400, 305] on div "If you need anything during the conference please text [PERSON_NAME] at [PHONE_…" at bounding box center [557, 322] width 475 height 103
click at [773, 399] on input "Send" at bounding box center [778, 394] width 35 height 20
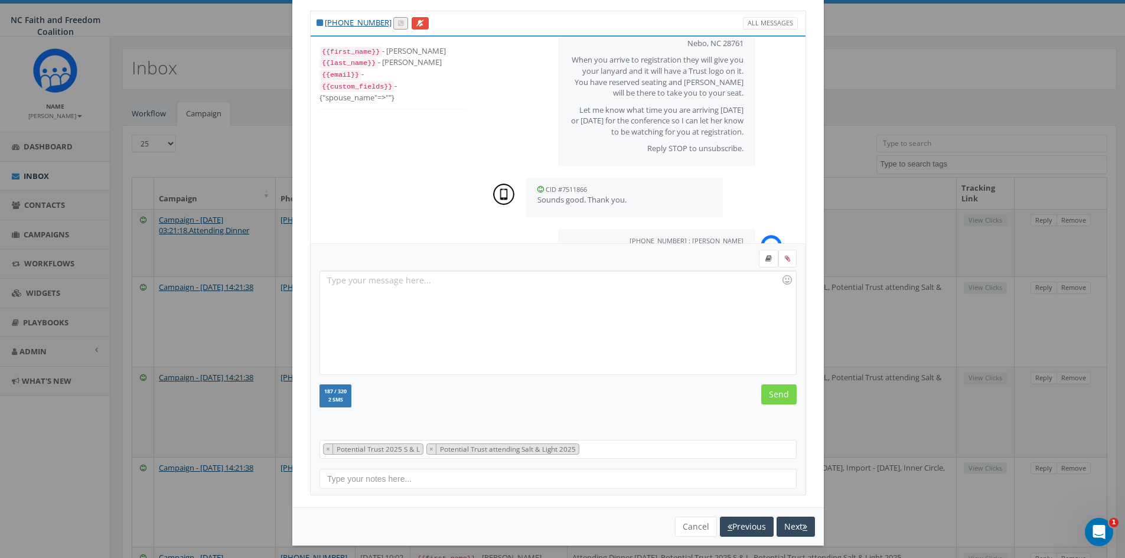
scroll to position [242, 0]
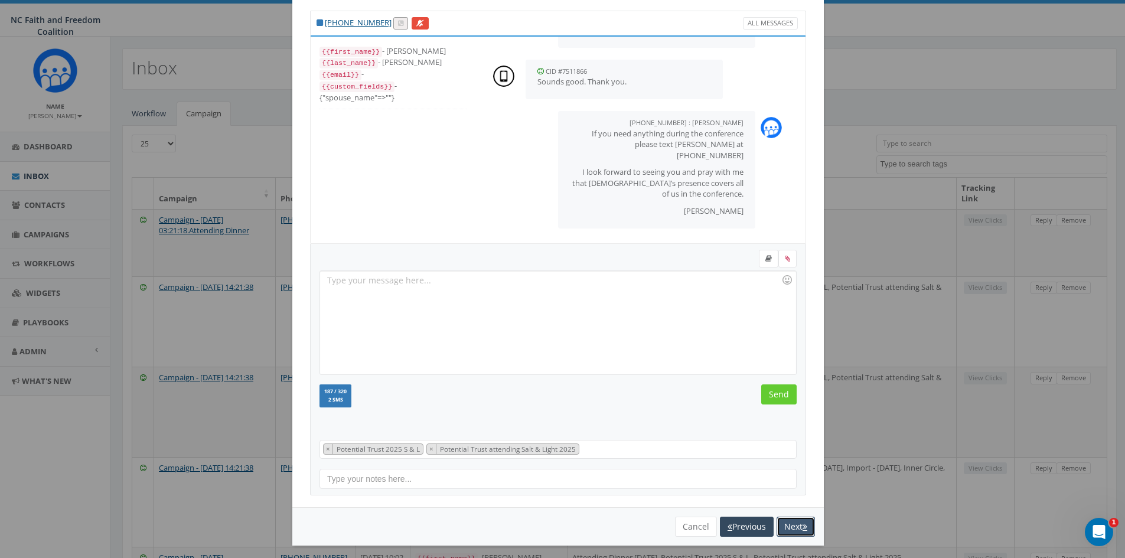
click at [781, 520] on button "Next" at bounding box center [795, 527] width 38 height 20
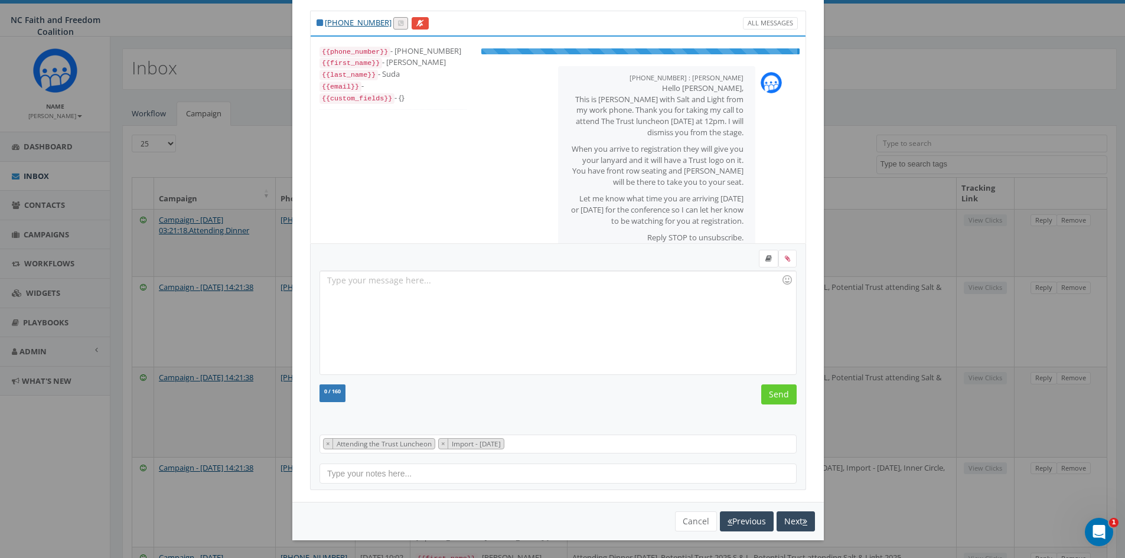
scroll to position [107, 0]
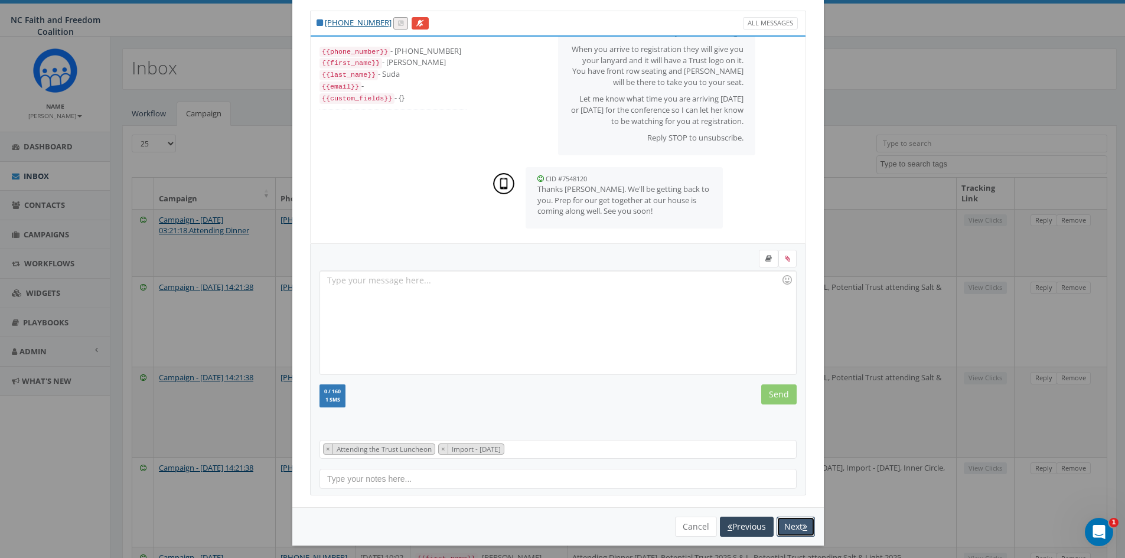
click at [798, 521] on button "Next" at bounding box center [795, 527] width 38 height 20
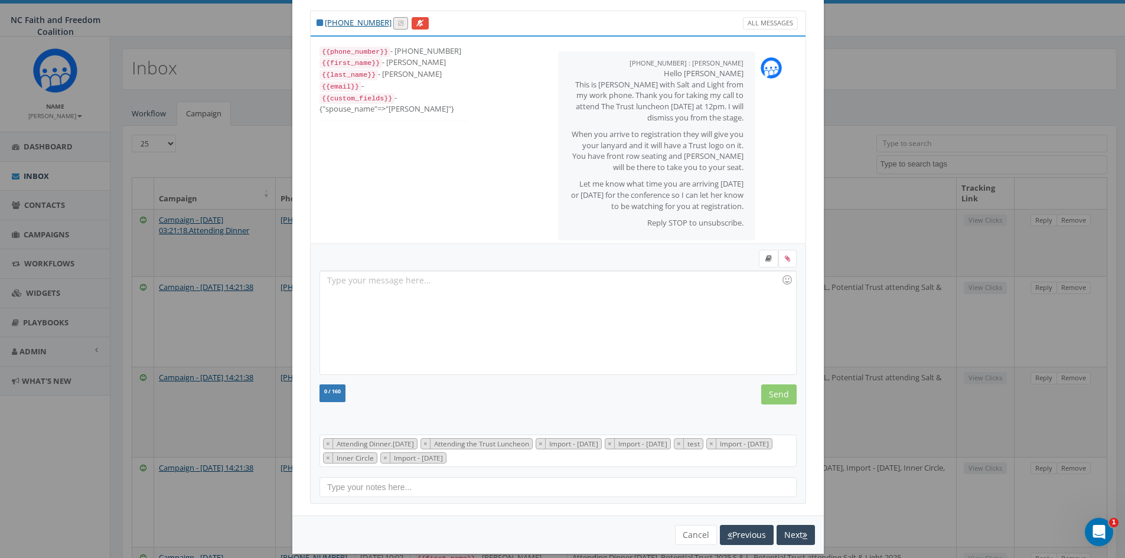
scroll to position [83, 0]
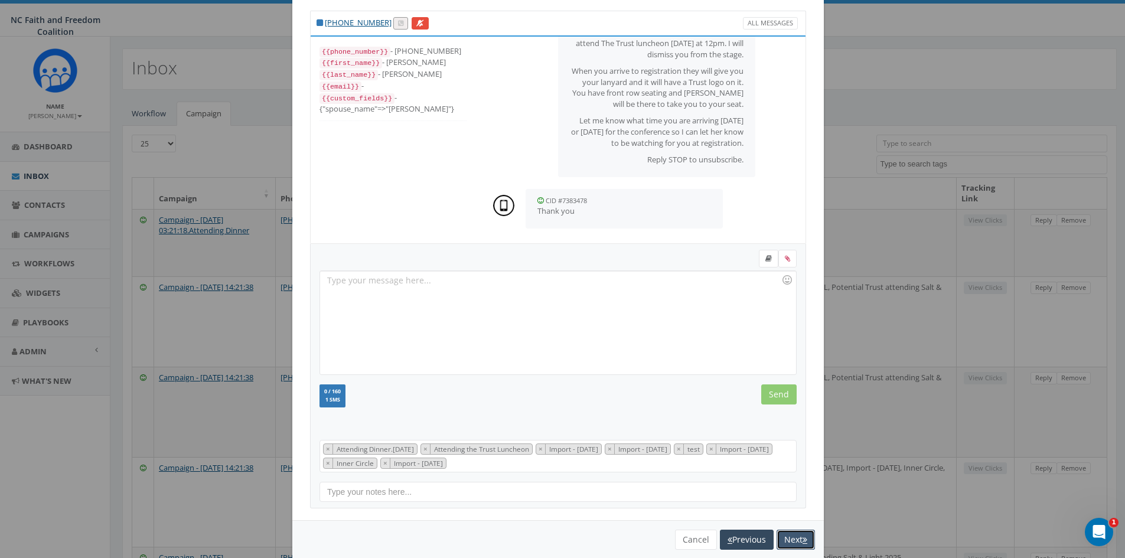
click at [788, 537] on button "Next" at bounding box center [795, 540] width 38 height 20
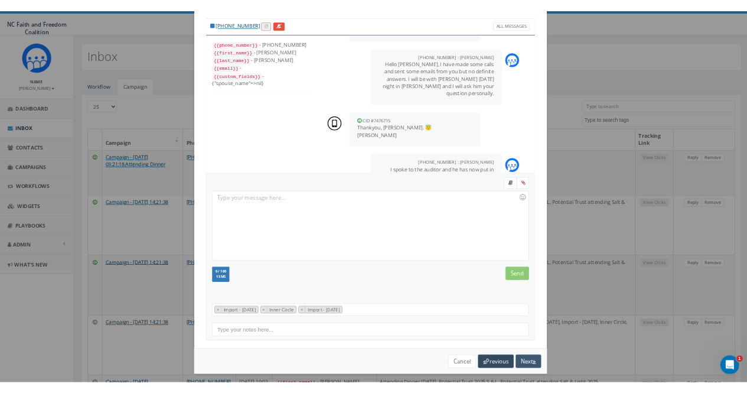
scroll to position [928, 0]
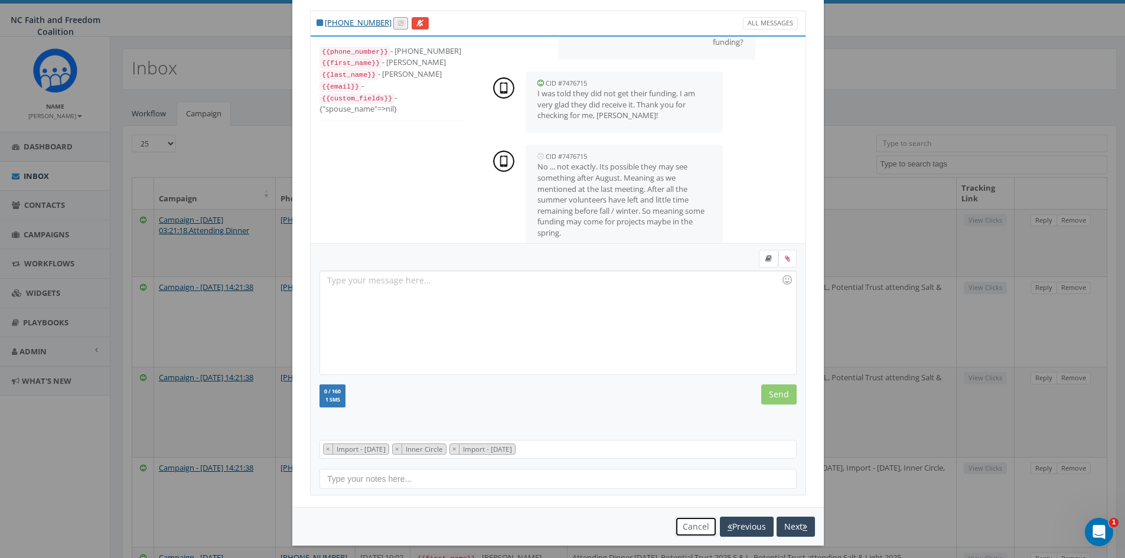
click at [678, 526] on button "Cancel" at bounding box center [696, 527] width 42 height 20
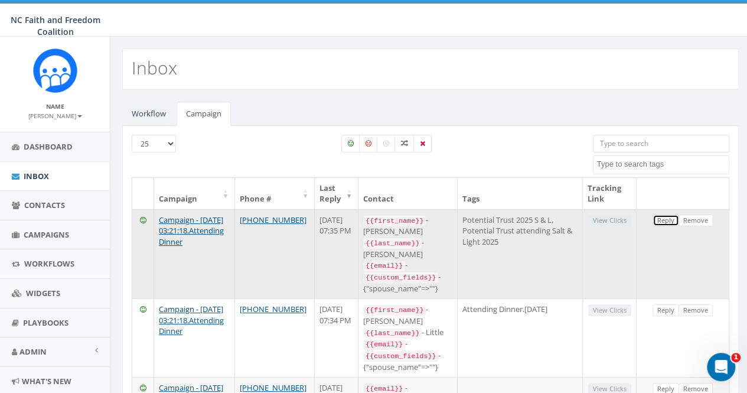
click at [665, 221] on link "Reply" at bounding box center [665, 220] width 27 height 12
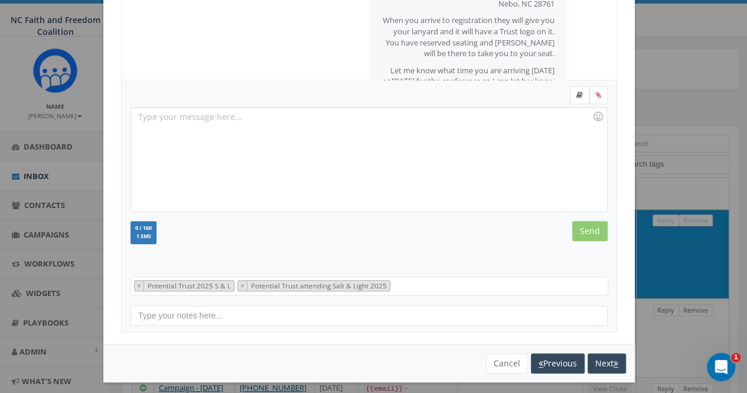
scroll to position [196, 0]
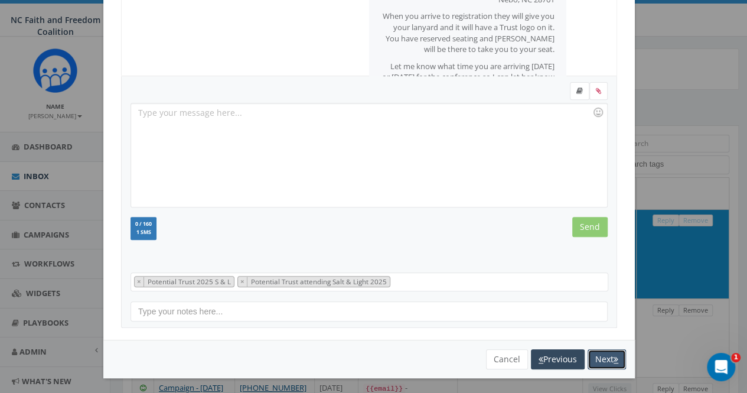
click at [596, 357] on button "Next" at bounding box center [606, 359] width 38 height 20
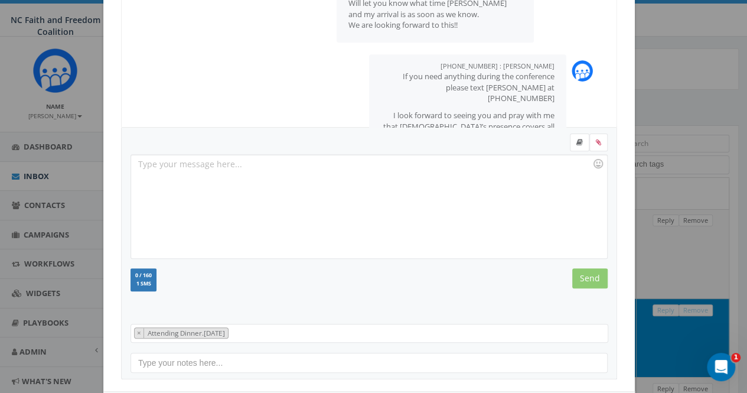
scroll to position [188, 0]
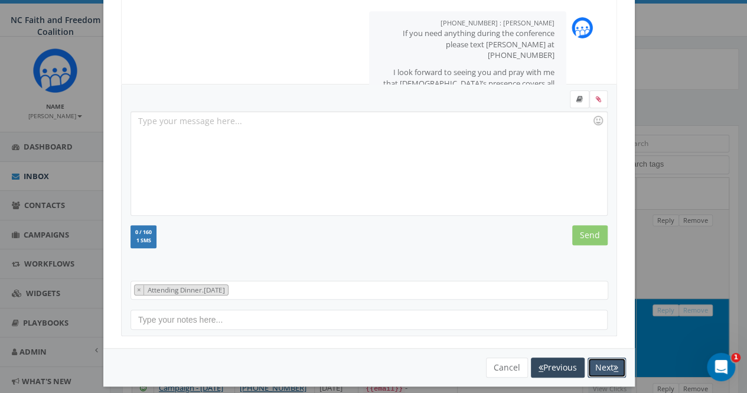
click at [602, 371] on button "Next" at bounding box center [606, 367] width 38 height 20
select select
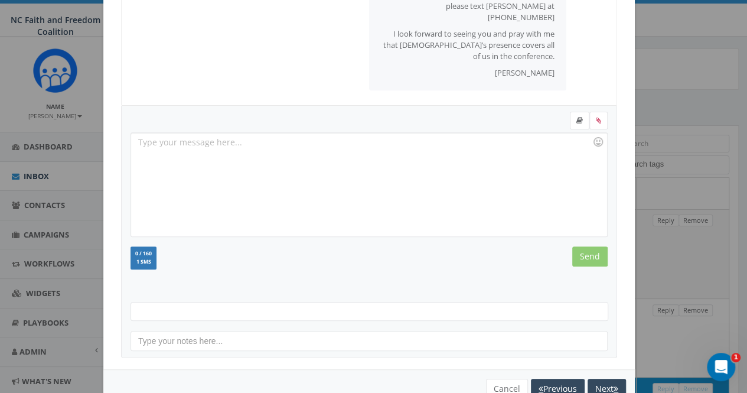
scroll to position [196, 0]
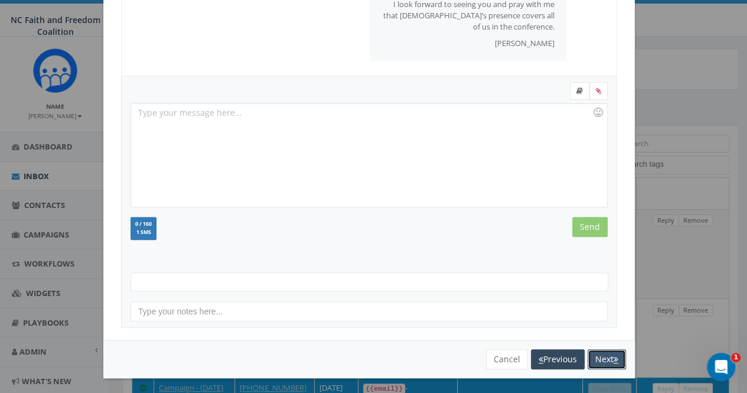
click at [597, 360] on button "Next" at bounding box center [606, 359] width 38 height 20
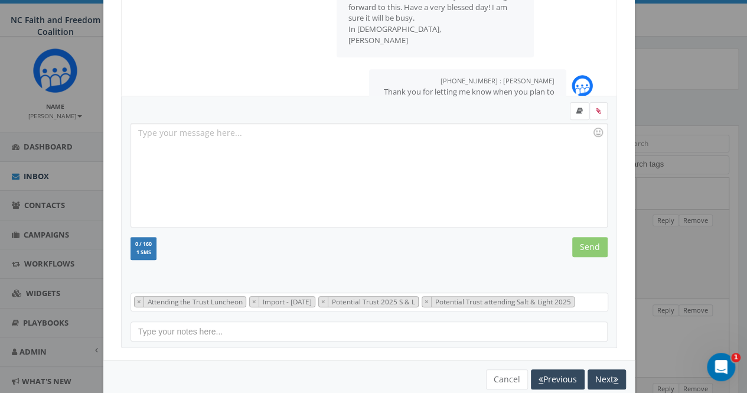
scroll to position [188, 0]
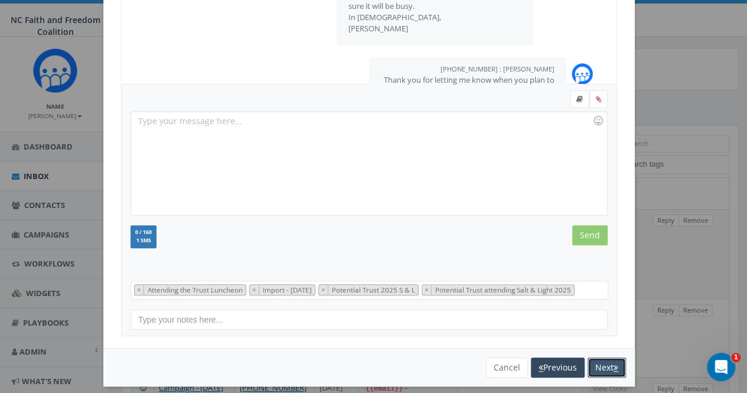
click at [607, 364] on button "Next" at bounding box center [606, 367] width 38 height 20
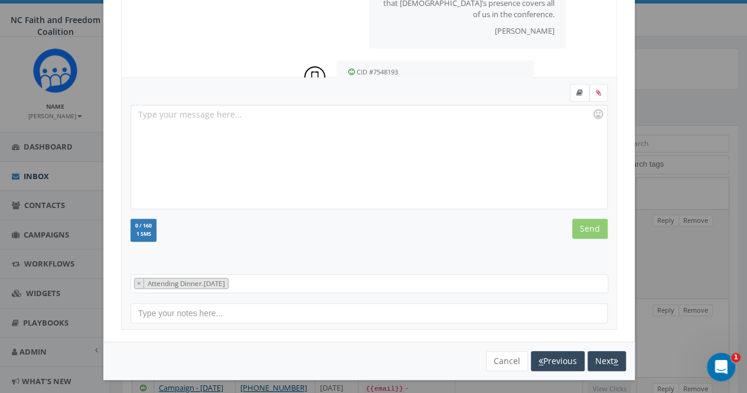
scroll to position [196, 0]
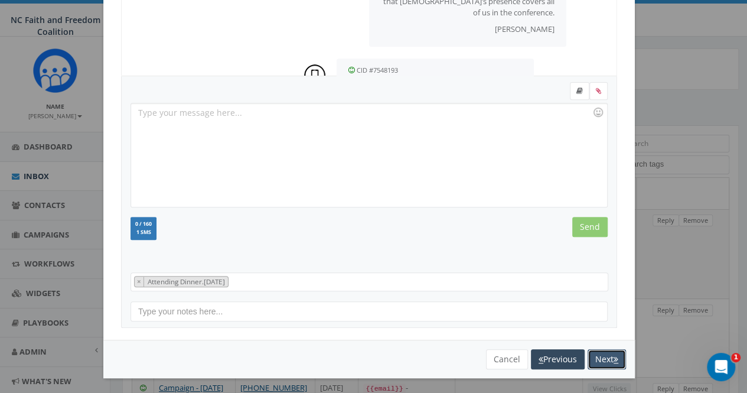
click at [595, 357] on button "Next" at bounding box center [606, 359] width 38 height 20
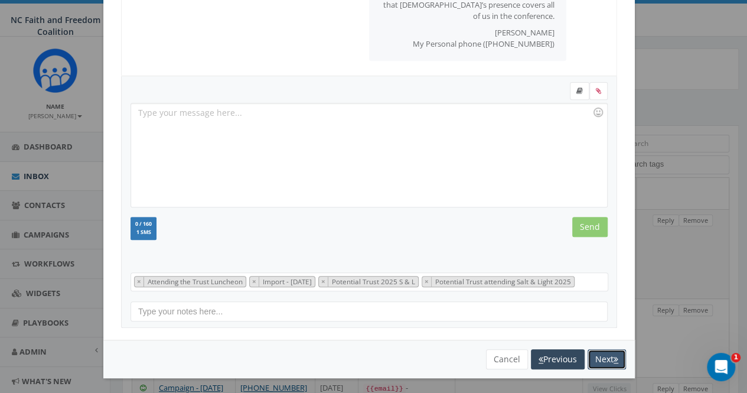
click at [599, 360] on button "Next" at bounding box center [606, 359] width 38 height 20
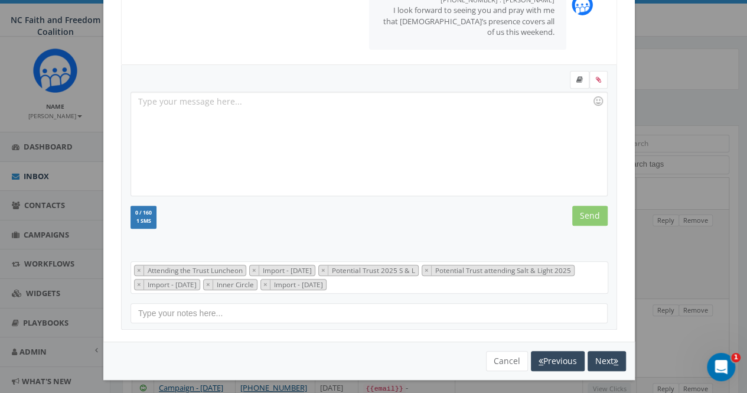
scroll to position [208, 0]
click at [604, 358] on button "Next" at bounding box center [606, 360] width 38 height 20
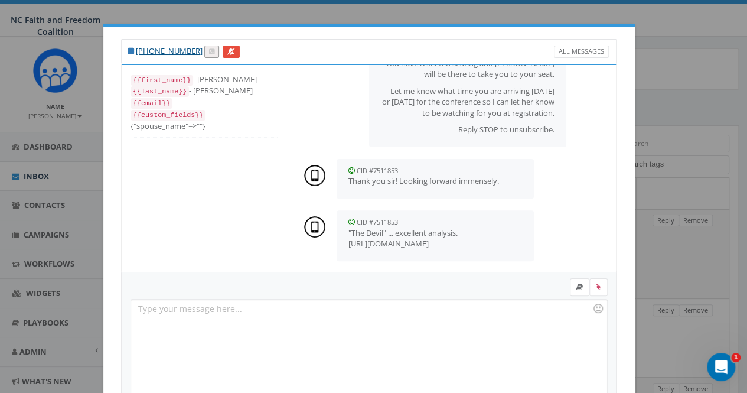
scroll to position [0, 0]
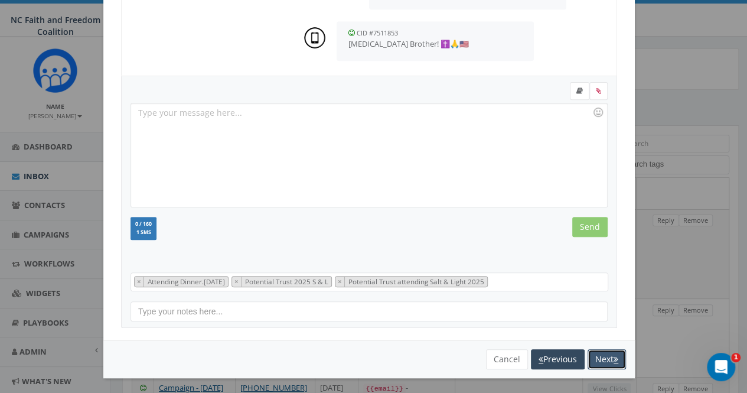
click at [602, 358] on button "Next" at bounding box center [606, 359] width 38 height 20
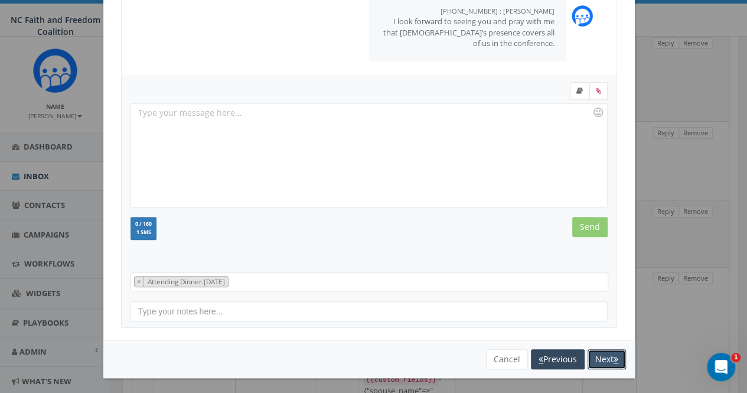
click at [602, 360] on button "Next" at bounding box center [606, 359] width 38 height 20
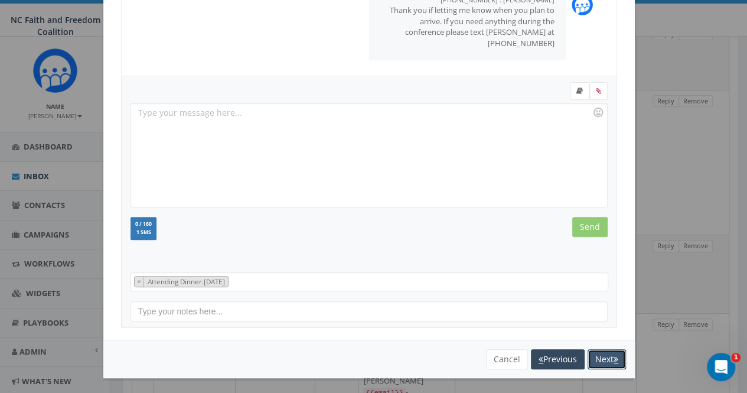
click at [597, 358] on button "Next" at bounding box center [606, 359] width 38 height 20
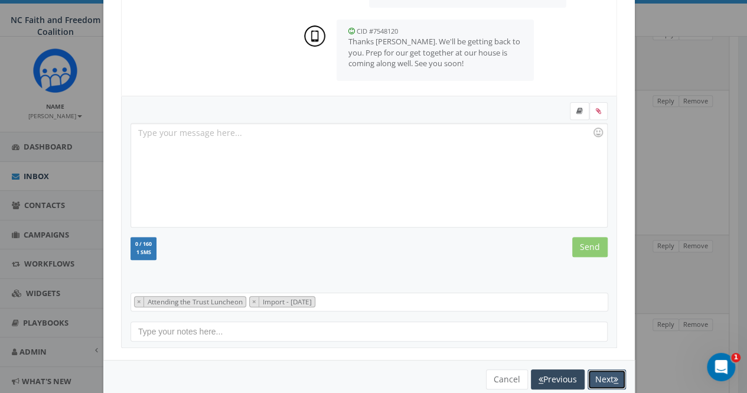
click at [595, 376] on button "Next" at bounding box center [606, 379] width 38 height 20
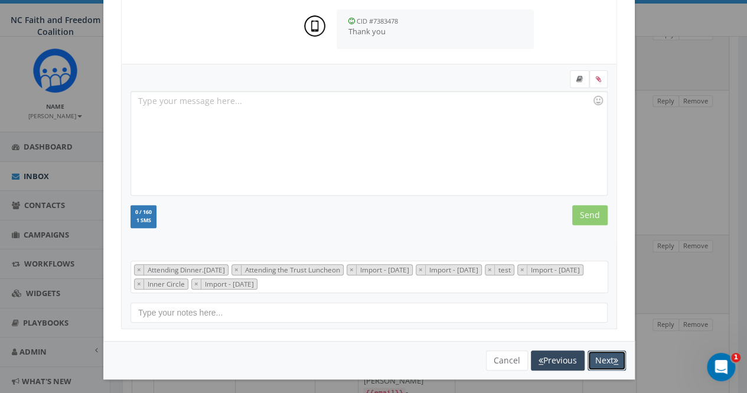
click at [595, 355] on button "Next" at bounding box center [606, 360] width 38 height 20
